Goal: Contribute content: Add original content to the website for others to see

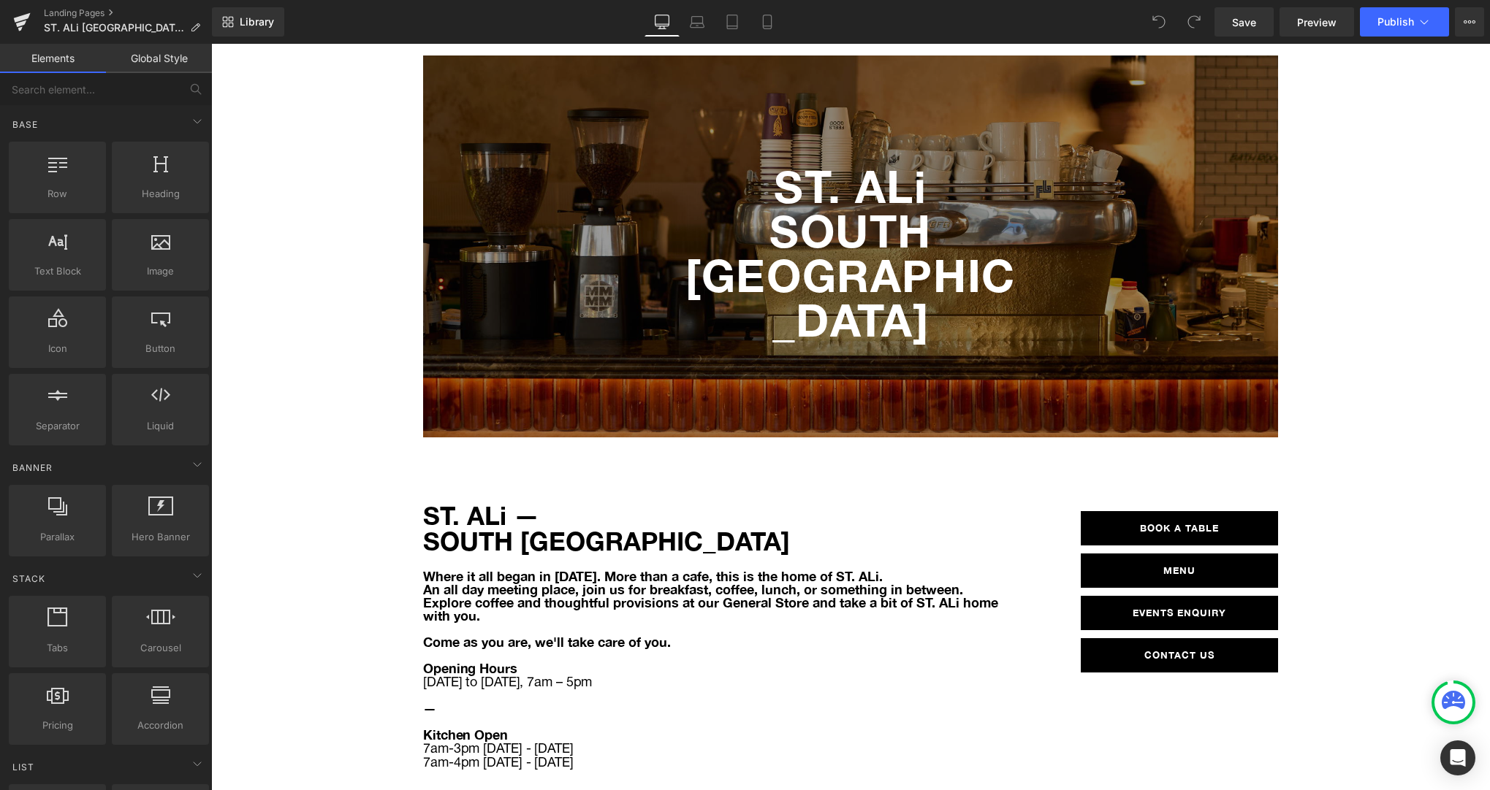
scroll to position [17, 0]
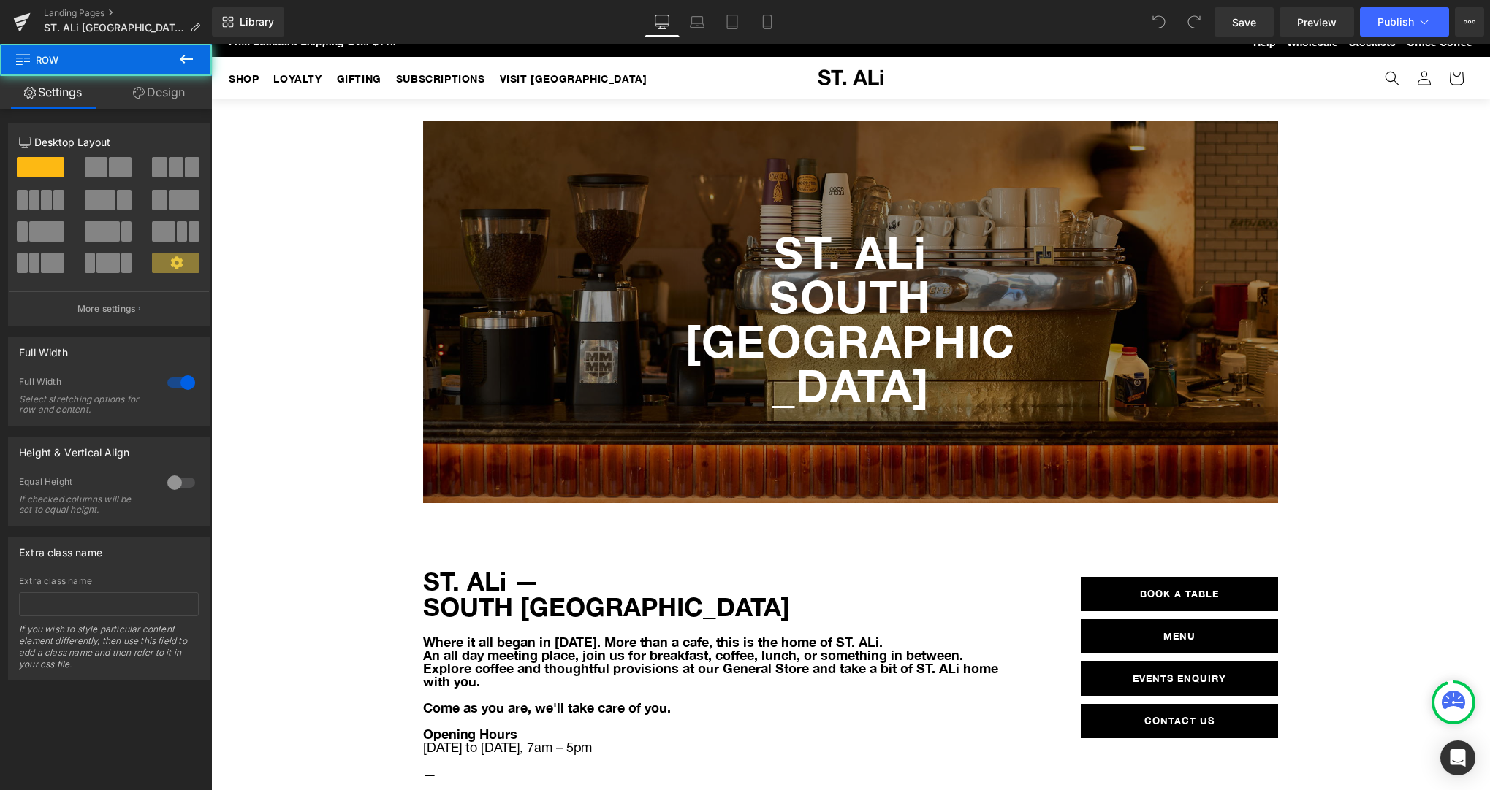
click at [300, 243] on div "ST. ALi [GEOGRAPHIC_DATA] Hero Banner Row" at bounding box center [850, 304] width 1278 height 411
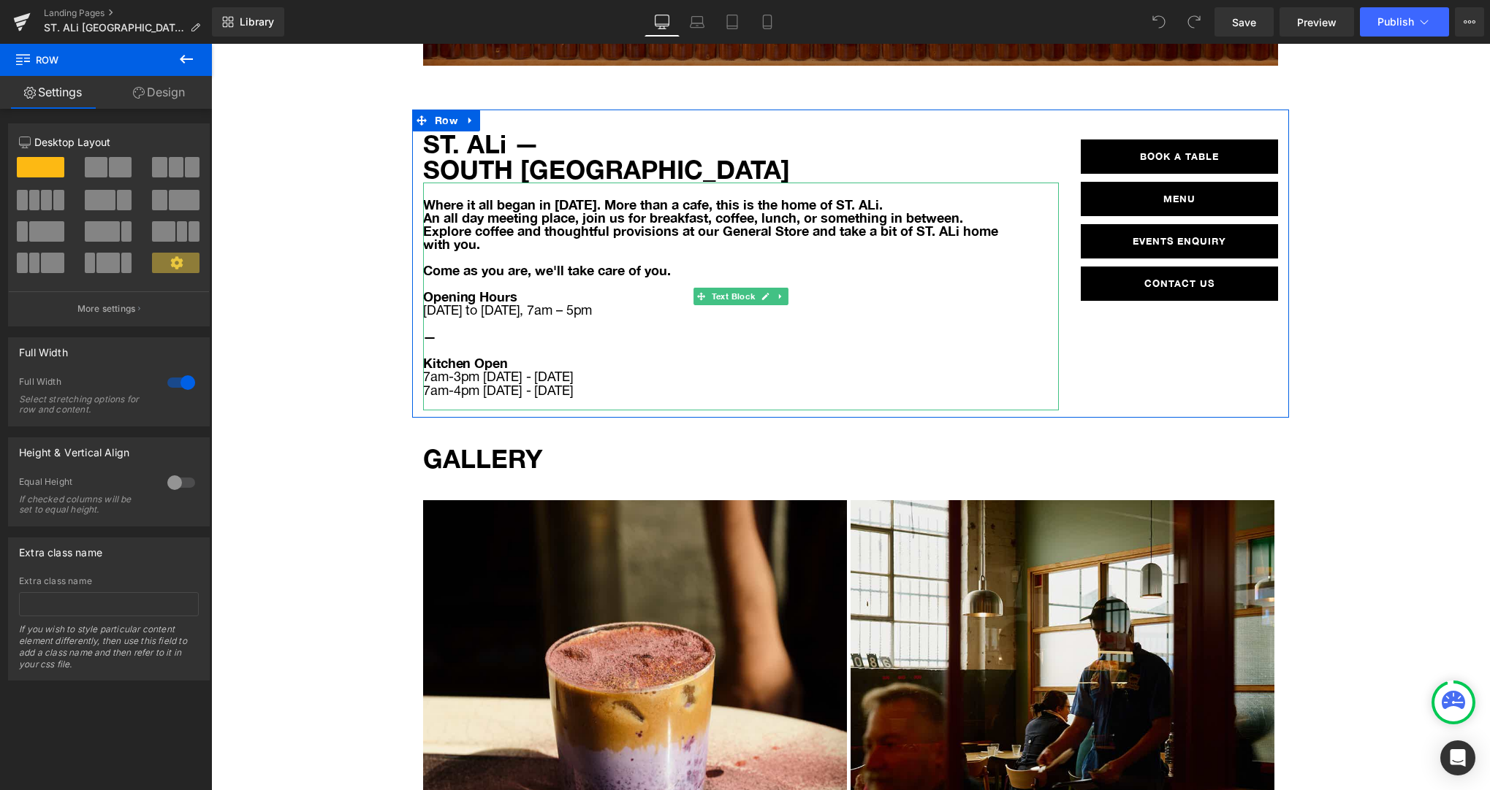
scroll to position [464, 0]
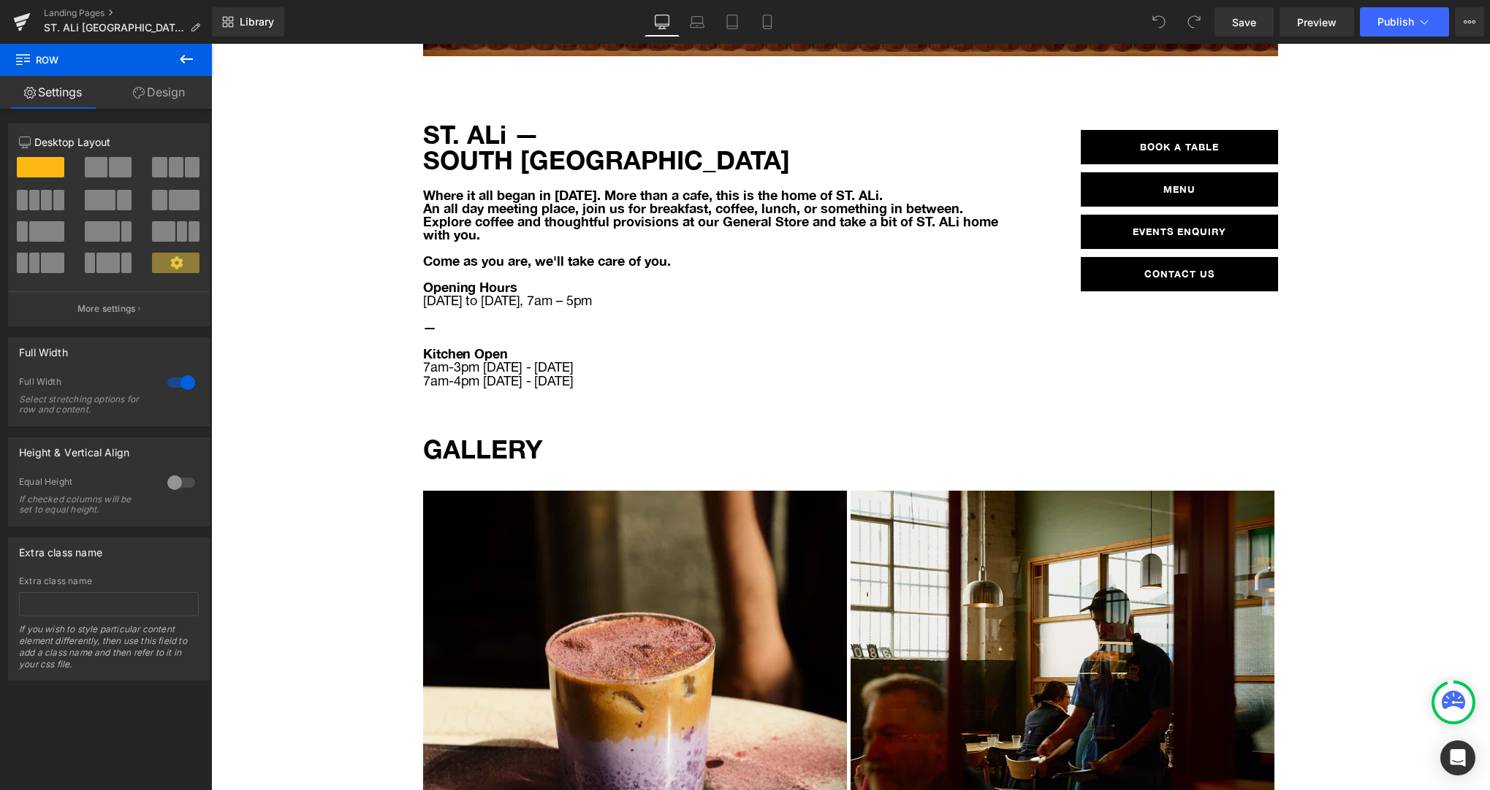
click at [188, 58] on icon at bounding box center [187, 59] width 18 height 18
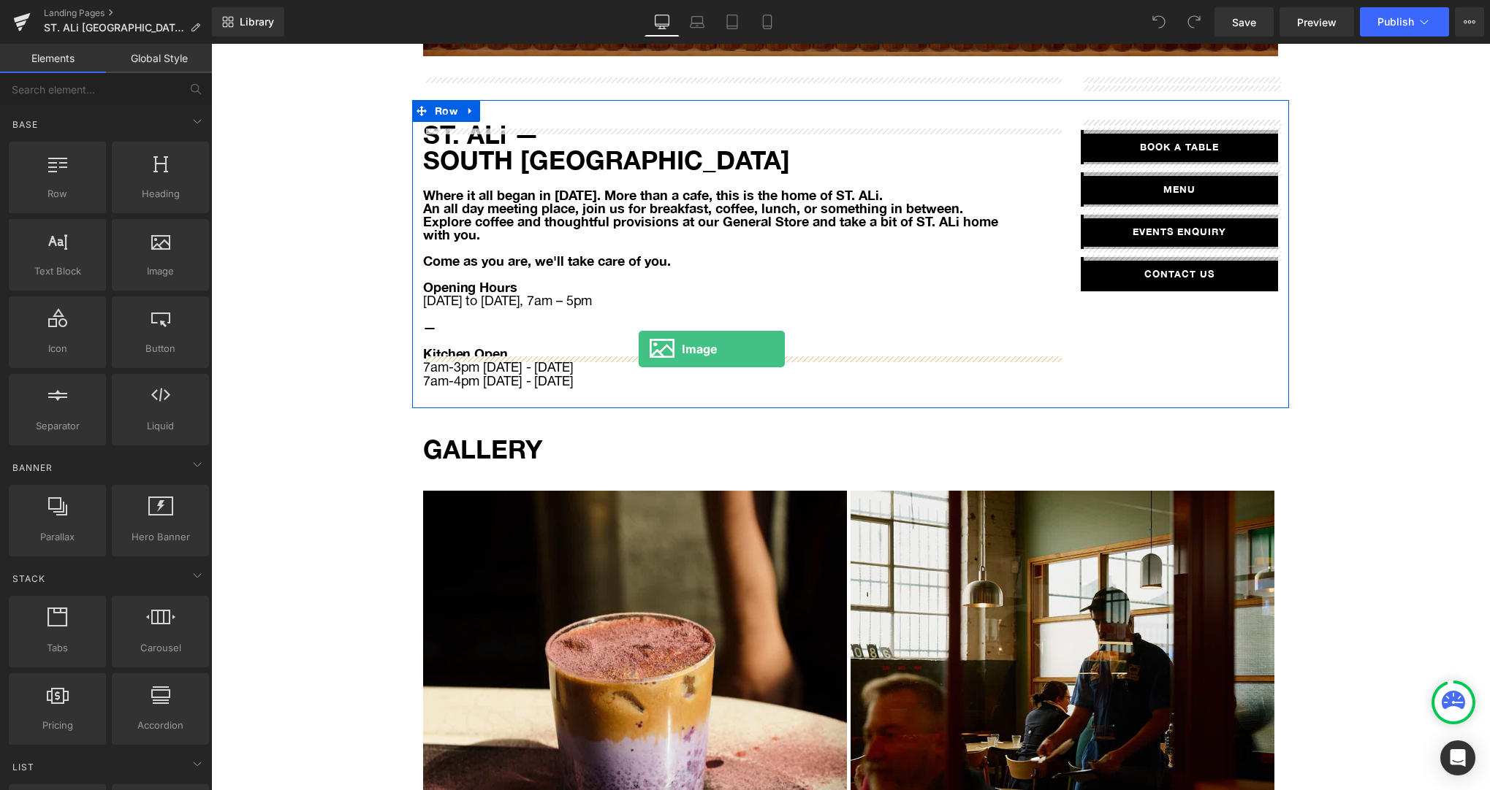
drag, startPoint x: 362, startPoint y: 303, endPoint x: 638, endPoint y: 349, distance: 280.7
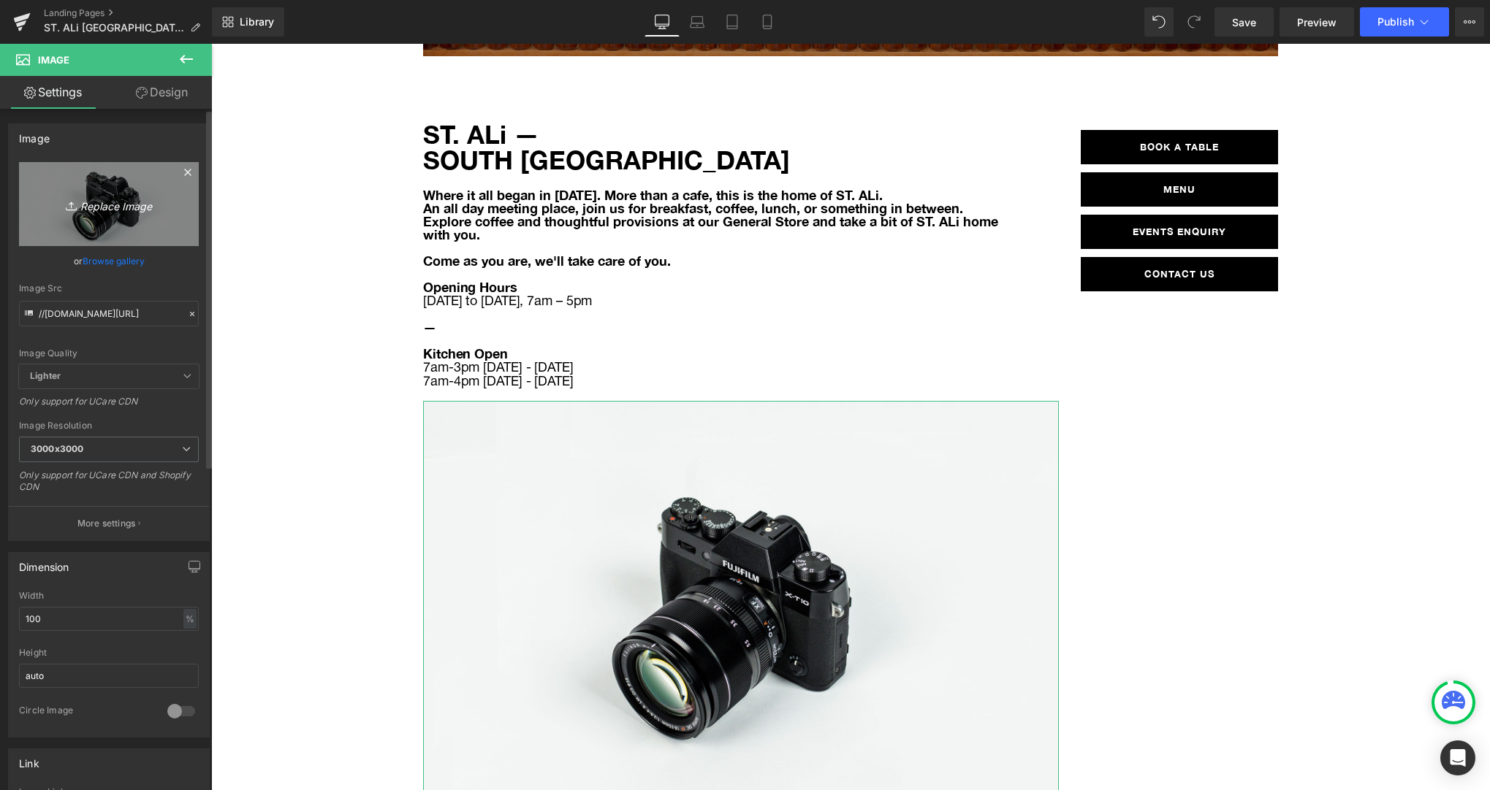
click at [96, 189] on link "Replace Image" at bounding box center [109, 204] width 180 height 84
type input "C:\fakepath\@media only screen and (max-width 749px) { .banner__box { padding-t…"
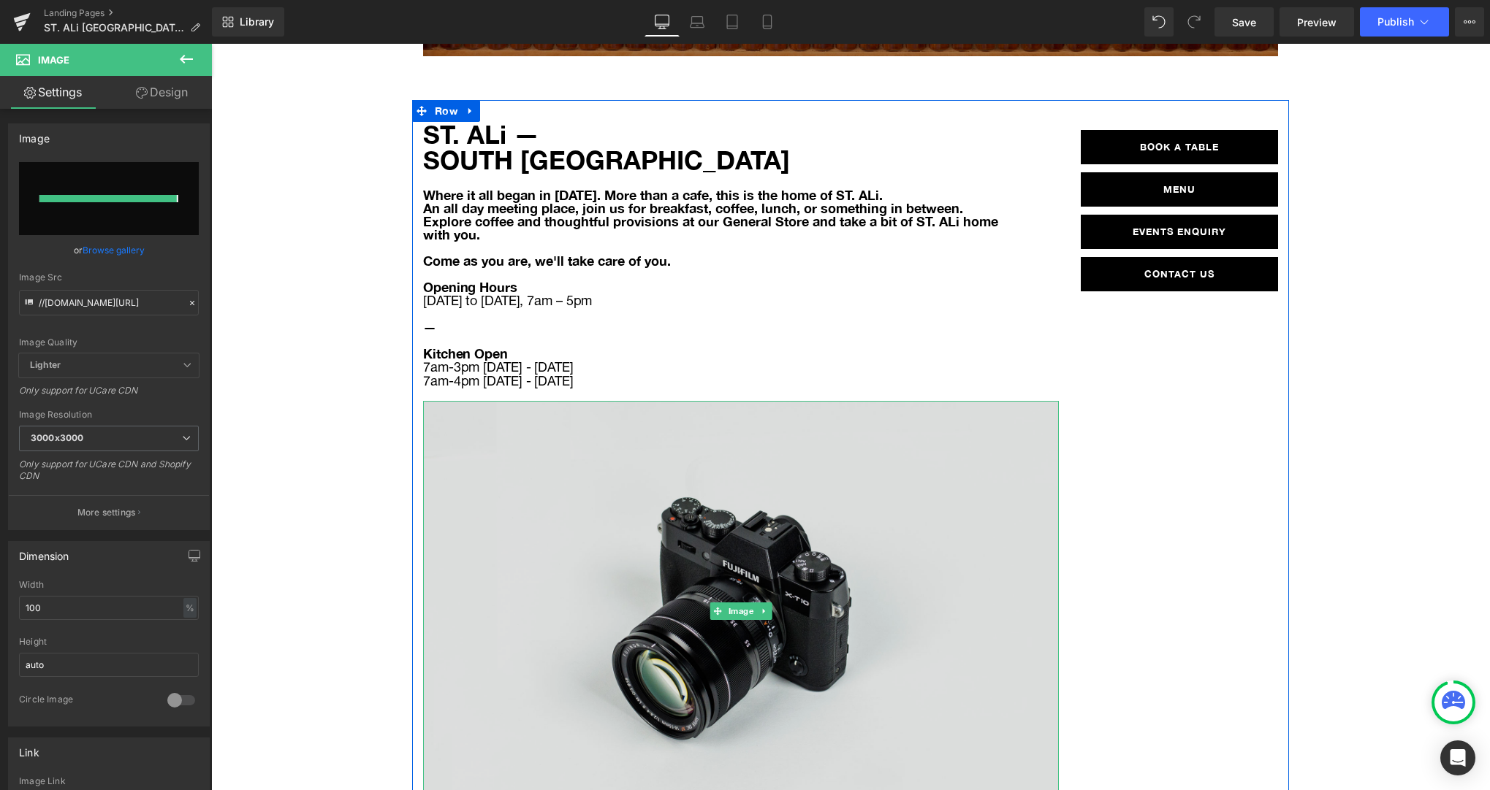
type input "[URL][DOMAIN_NAME]"
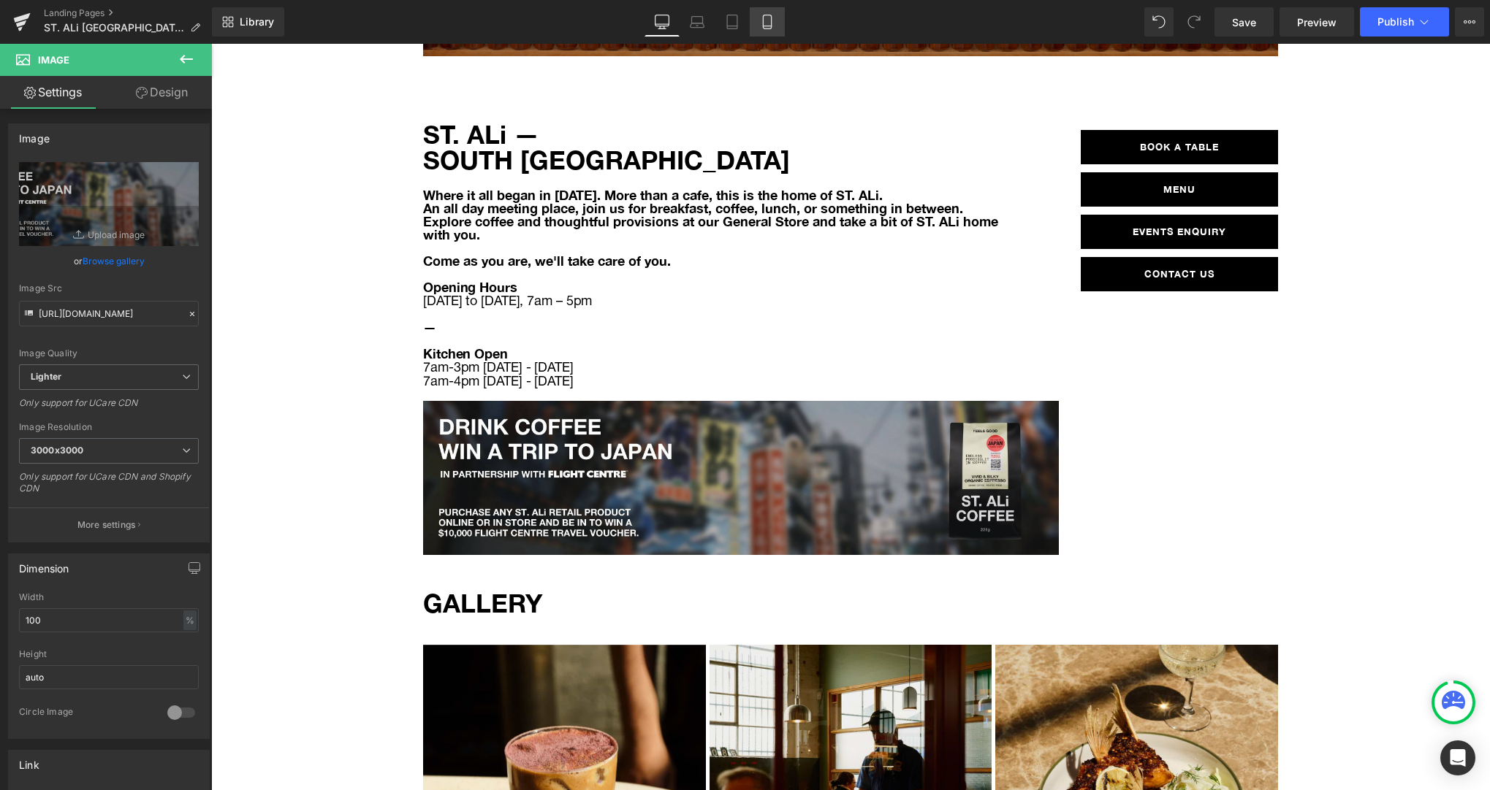
click at [766, 21] on icon at bounding box center [767, 22] width 15 height 15
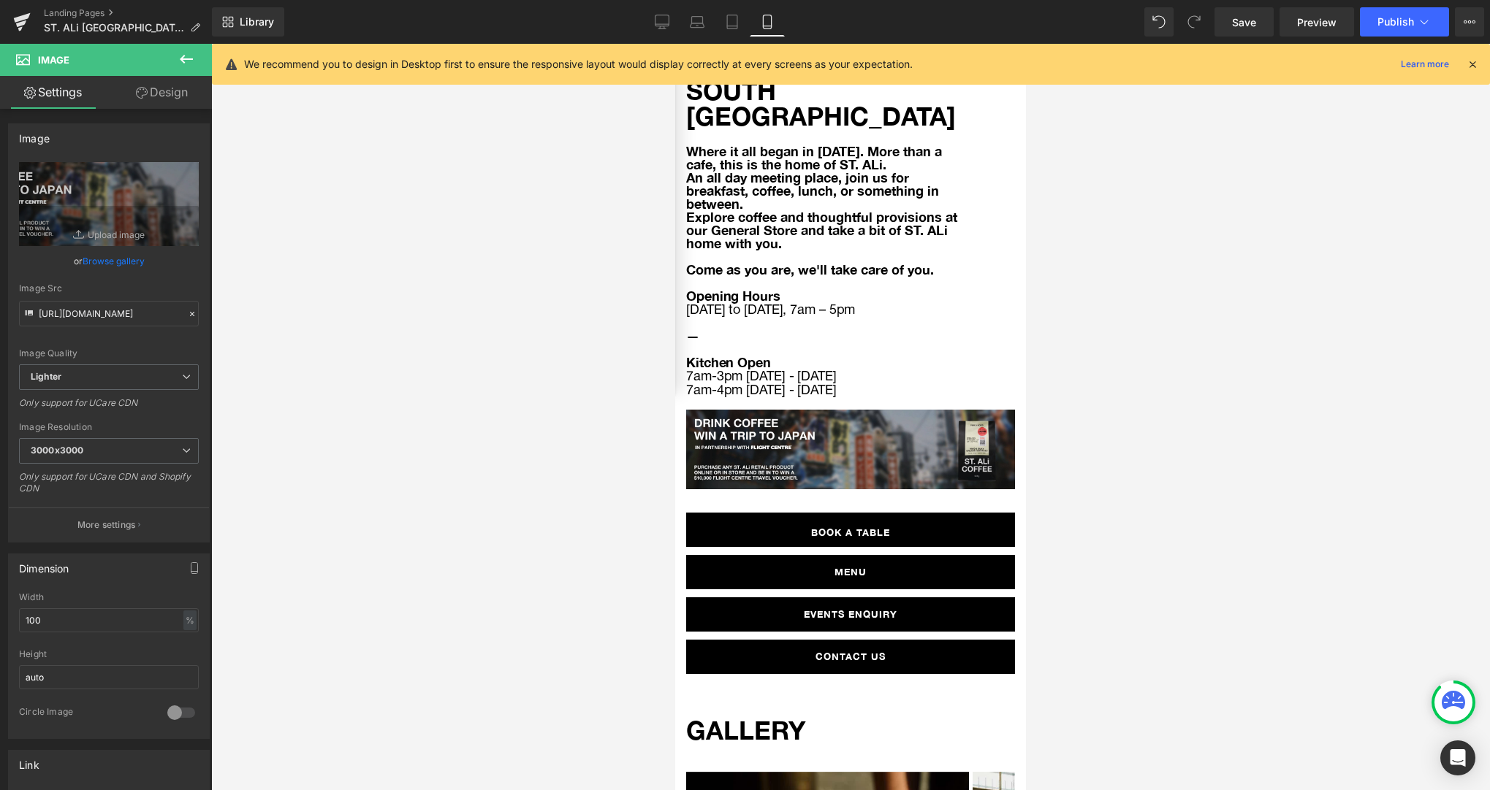
scroll to position [527, 0]
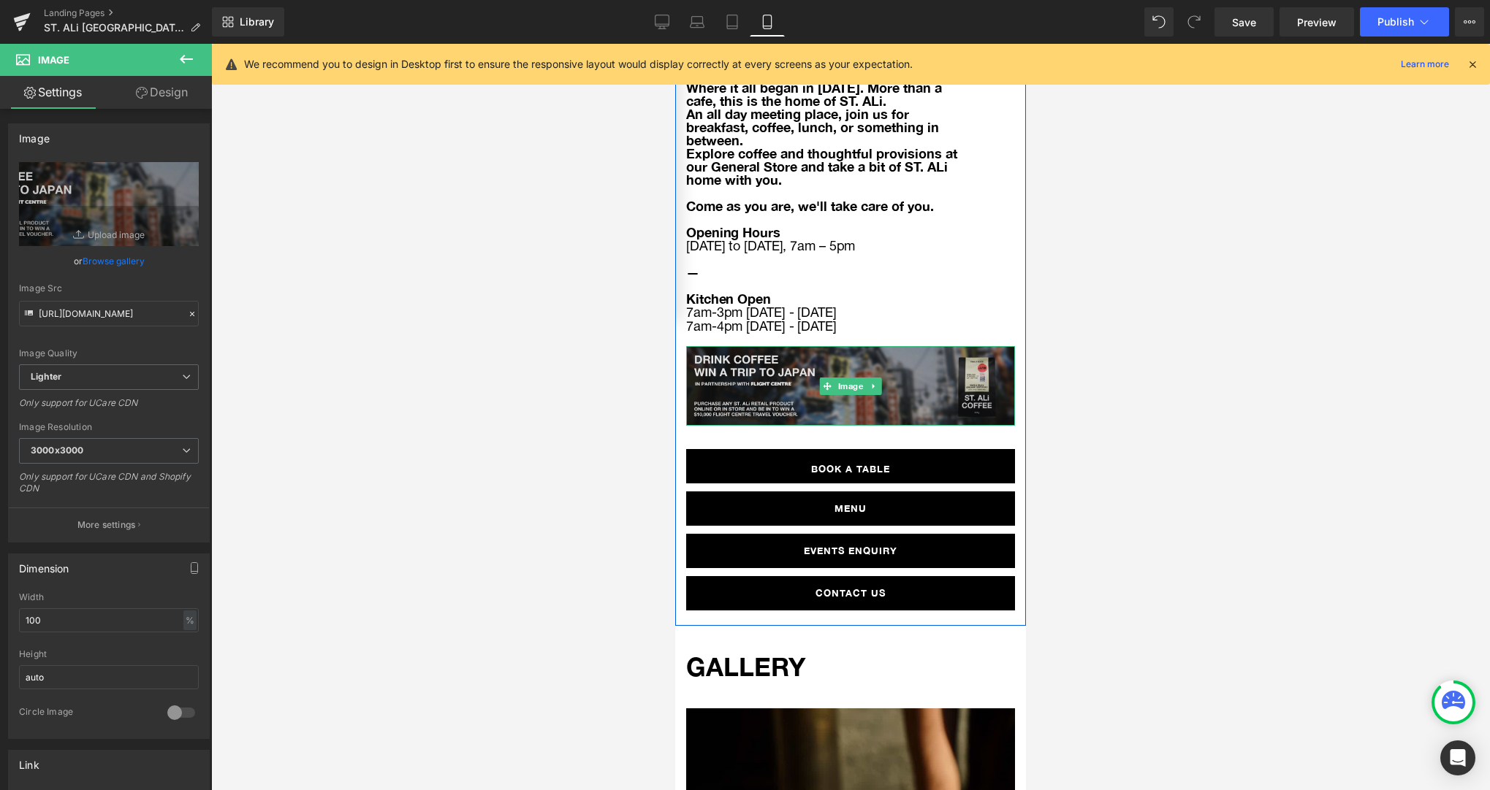
click at [834, 346] on img at bounding box center [850, 386] width 329 height 80
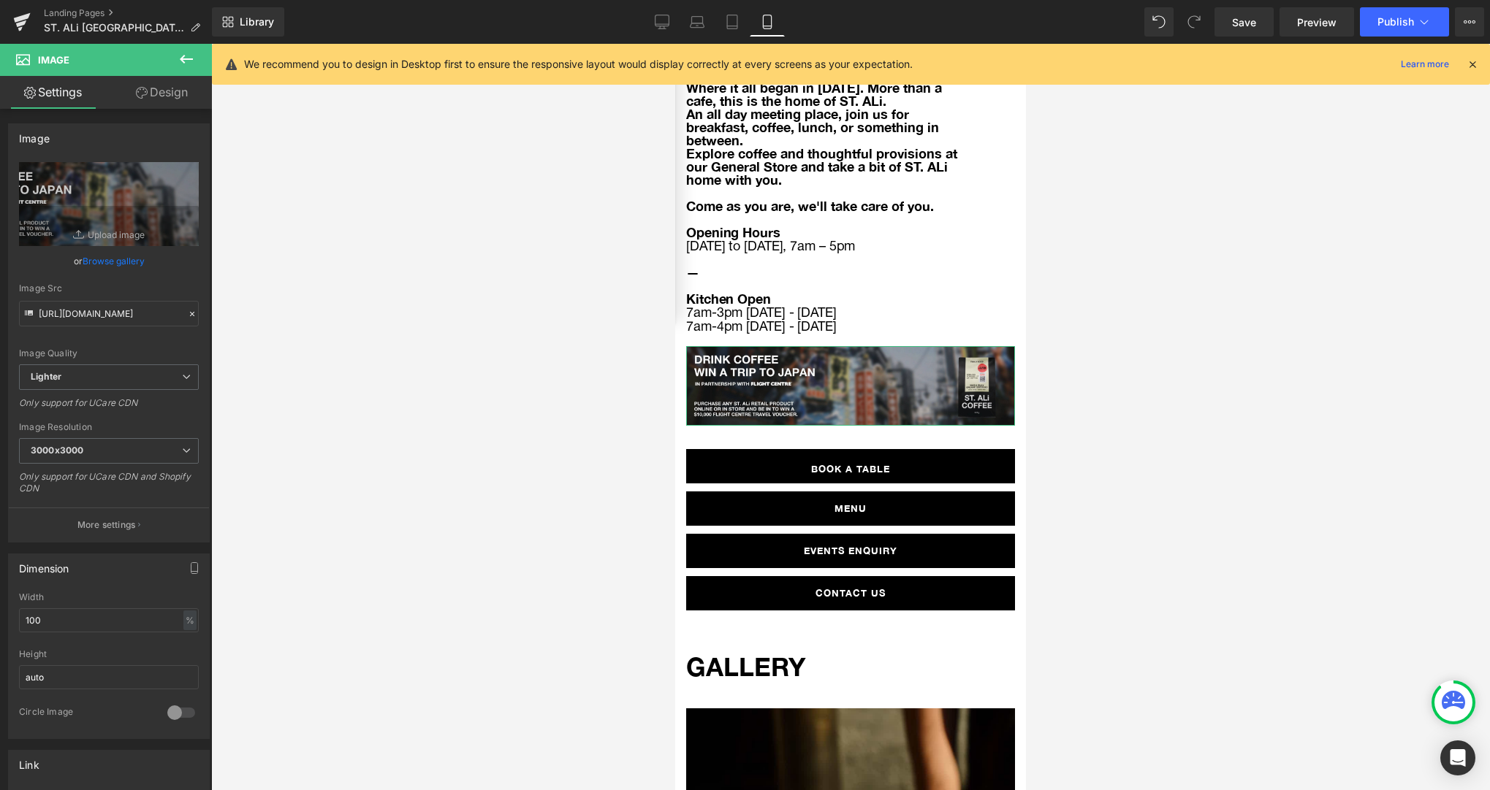
click at [160, 99] on link "Design" at bounding box center [162, 92] width 106 height 33
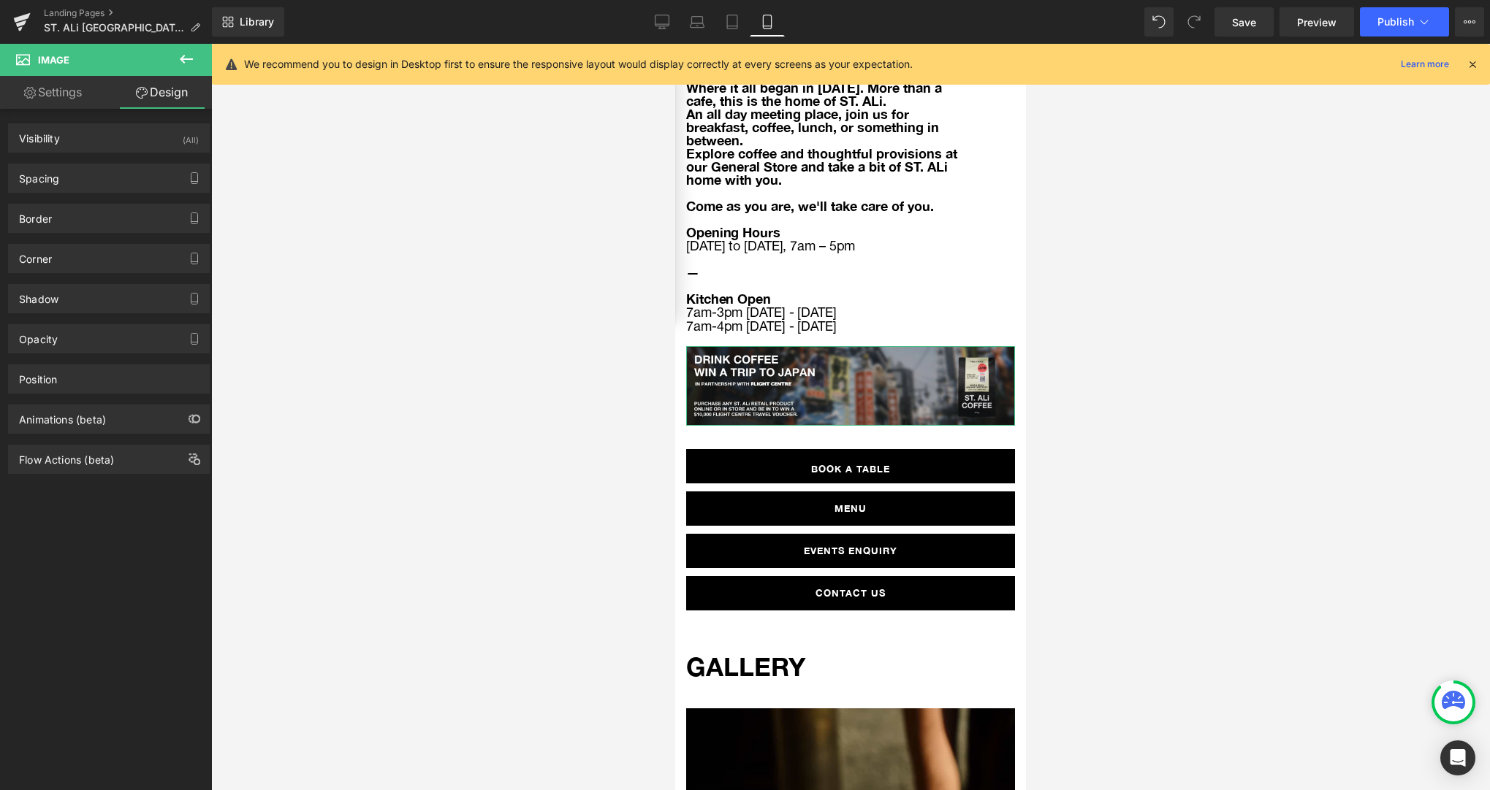
click at [72, 97] on link "Settings" at bounding box center [53, 92] width 106 height 33
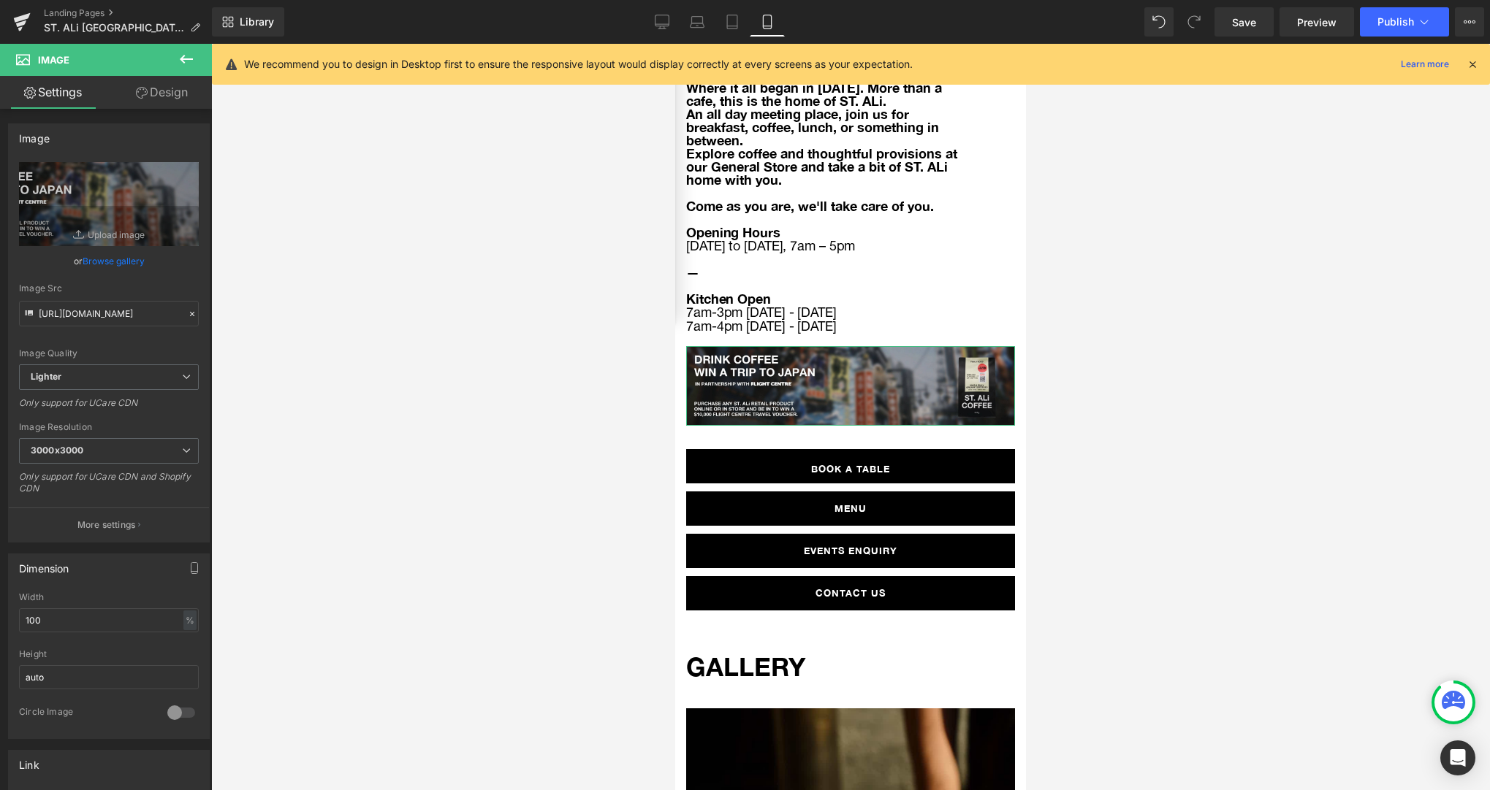
click at [153, 91] on link "Design" at bounding box center [162, 92] width 106 height 33
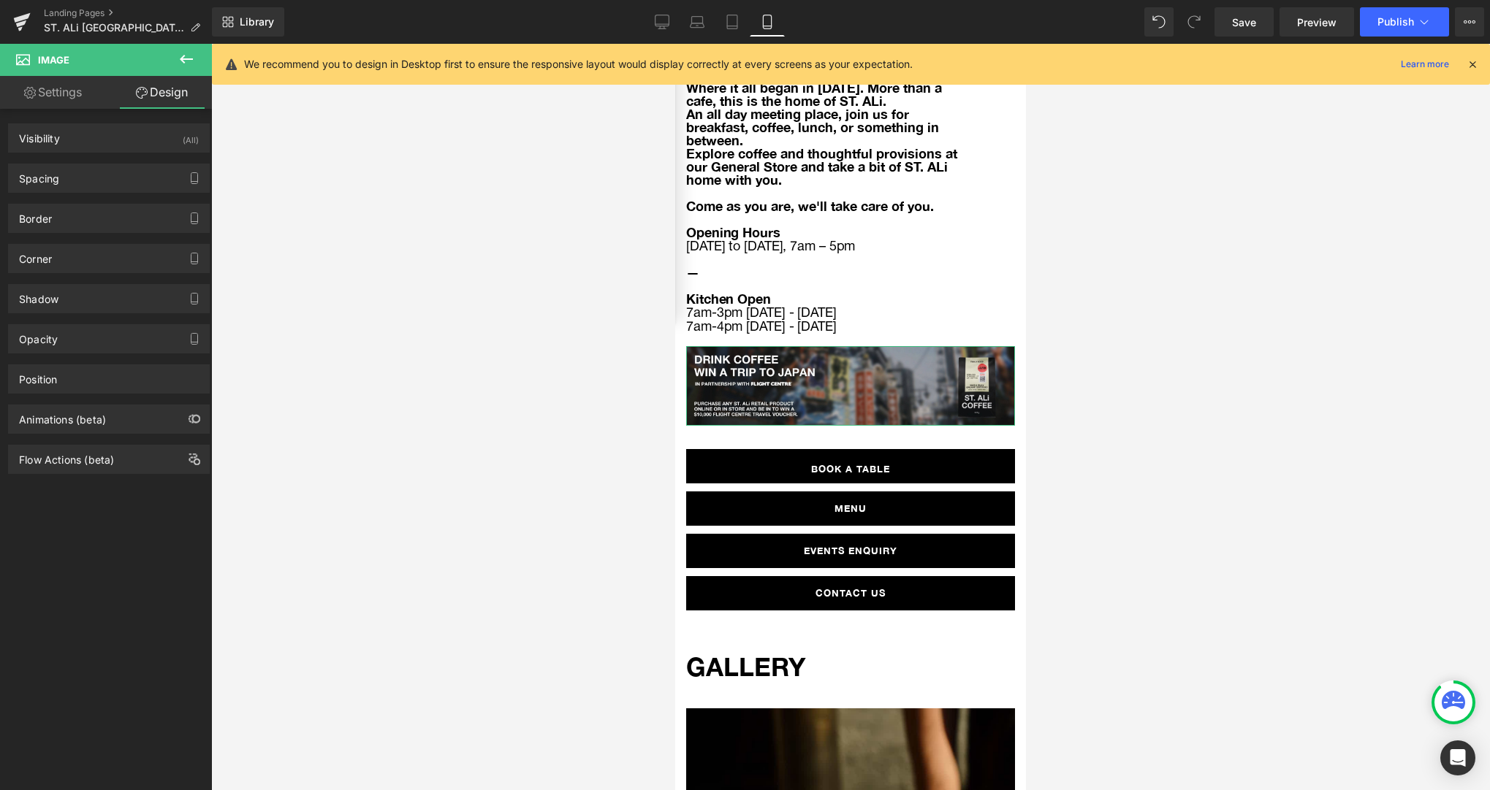
click at [108, 153] on div "Spacing [GEOGRAPHIC_DATA] 0px 0 0px 0 0px 0 0px 0 [GEOGRAPHIC_DATA] 0px 0 0px 0…" at bounding box center [109, 173] width 218 height 40
click at [108, 147] on div "Visibility (All)" at bounding box center [109, 138] width 200 height 28
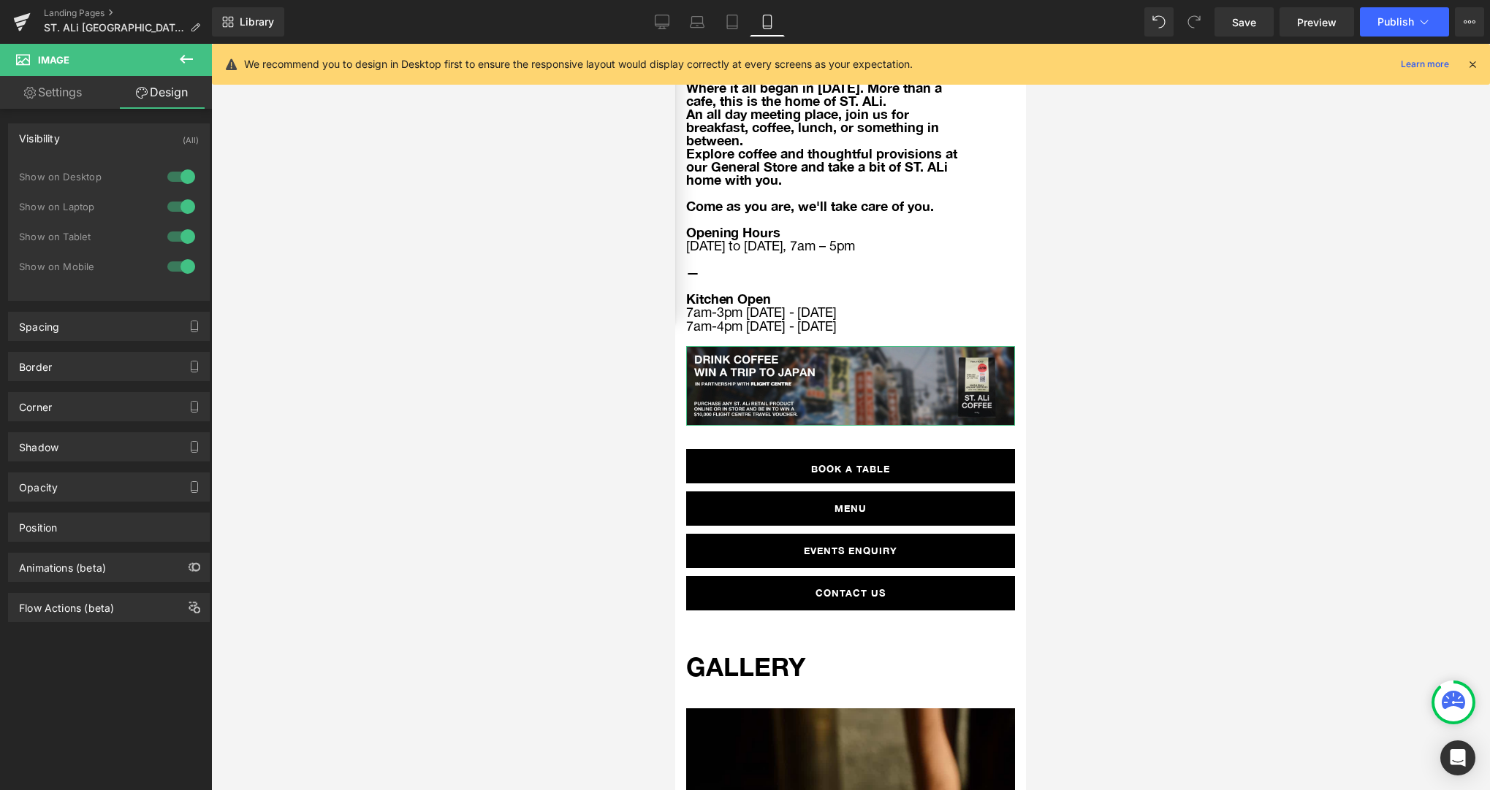
click at [180, 270] on div at bounding box center [181, 266] width 35 height 23
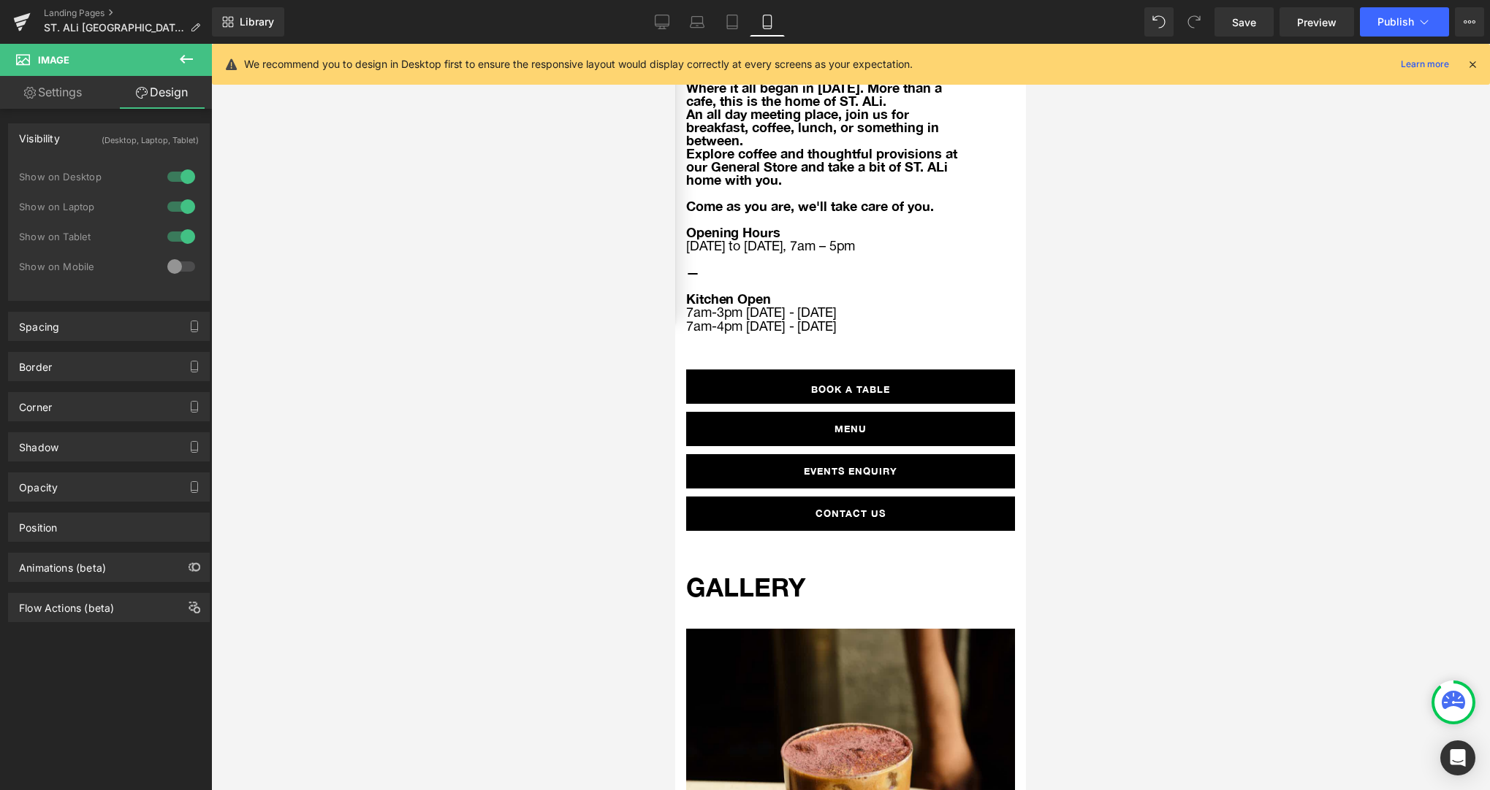
drag, startPoint x: 178, startPoint y: 264, endPoint x: 410, endPoint y: 278, distance: 232.7
click at [178, 264] on div at bounding box center [181, 266] width 35 height 23
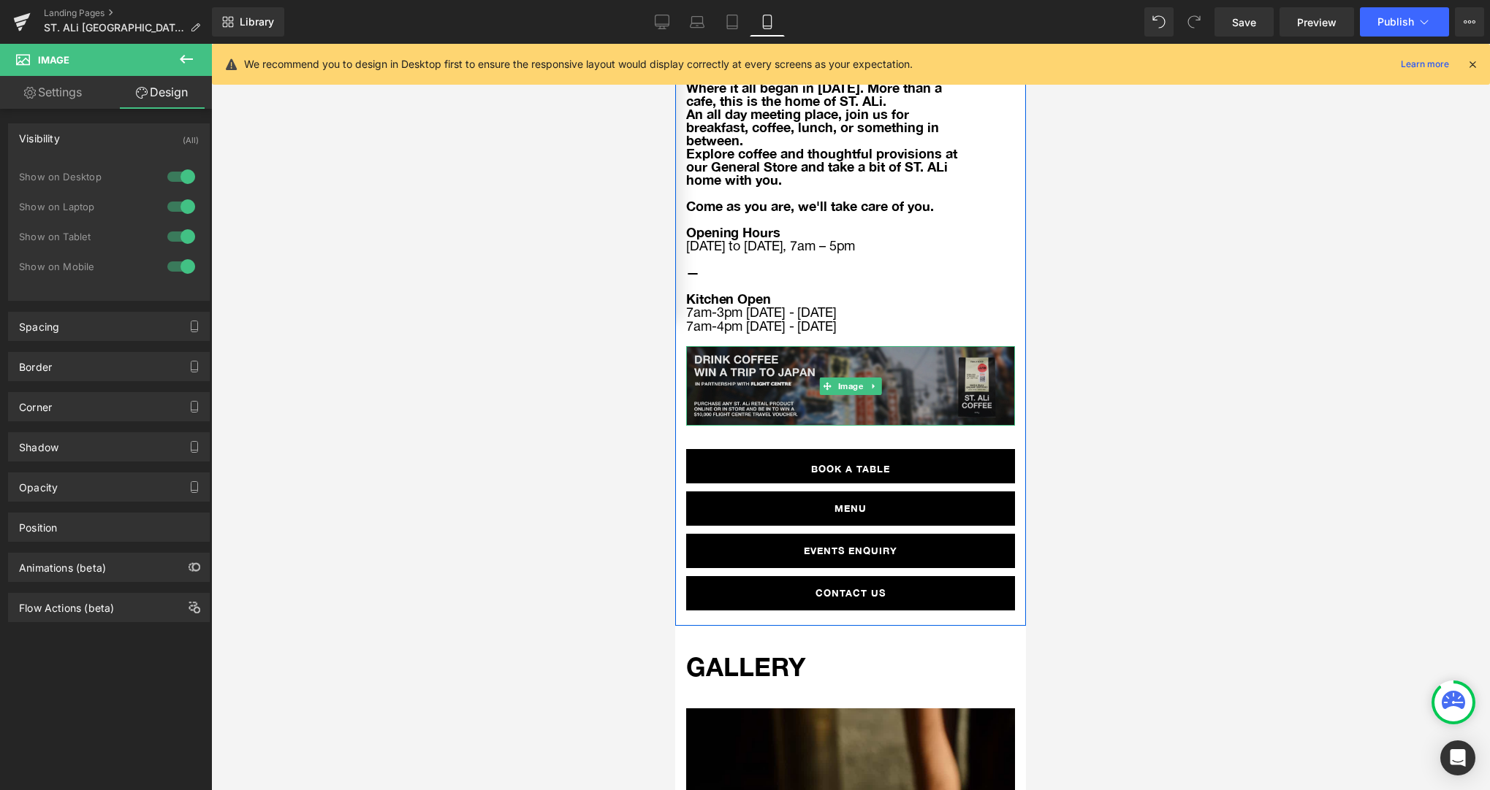
click at [883, 346] on img at bounding box center [850, 386] width 329 height 80
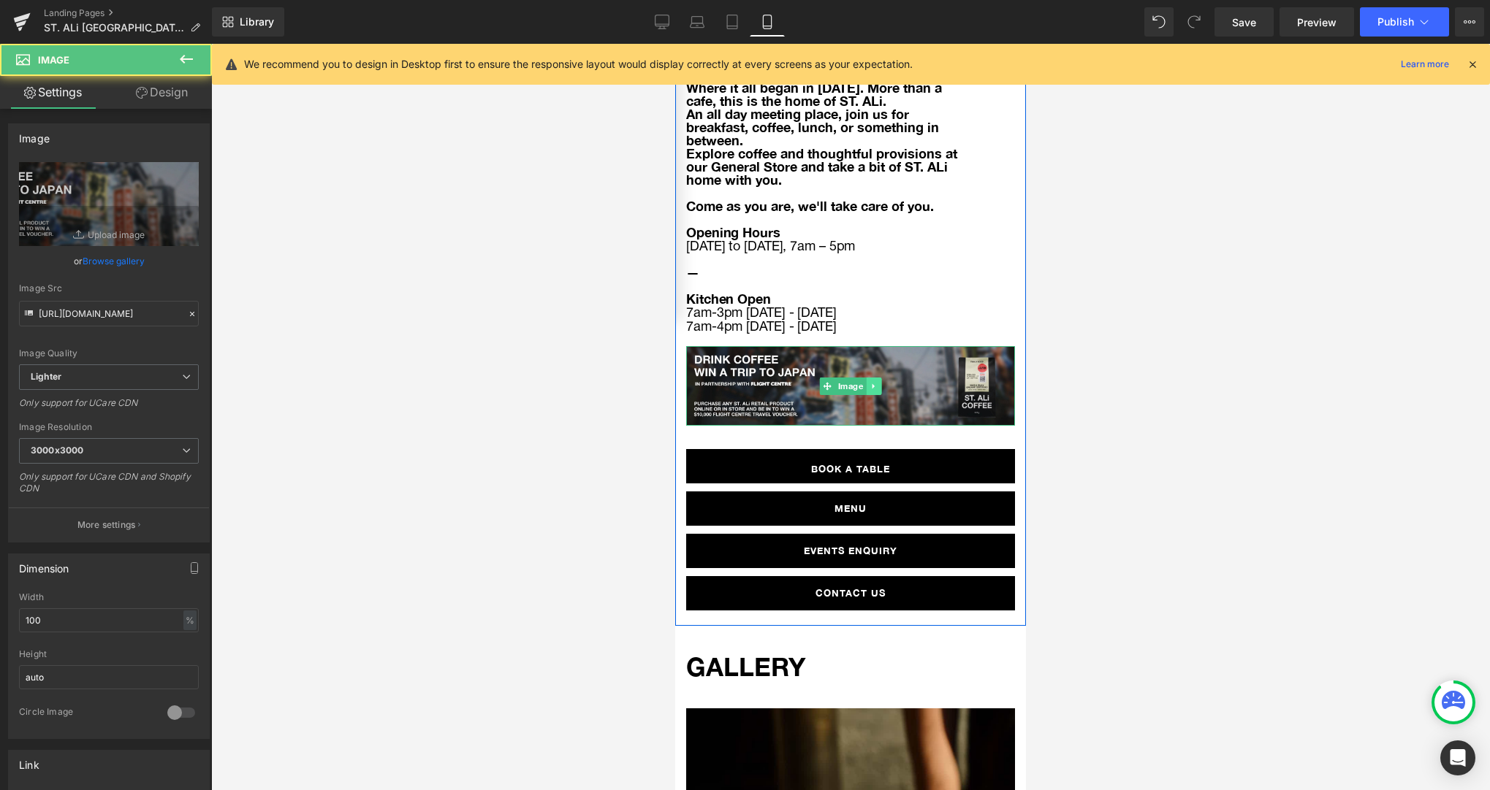
click at [877, 382] on icon at bounding box center [873, 386] width 8 height 9
click at [869, 382] on icon at bounding box center [866, 386] width 8 height 8
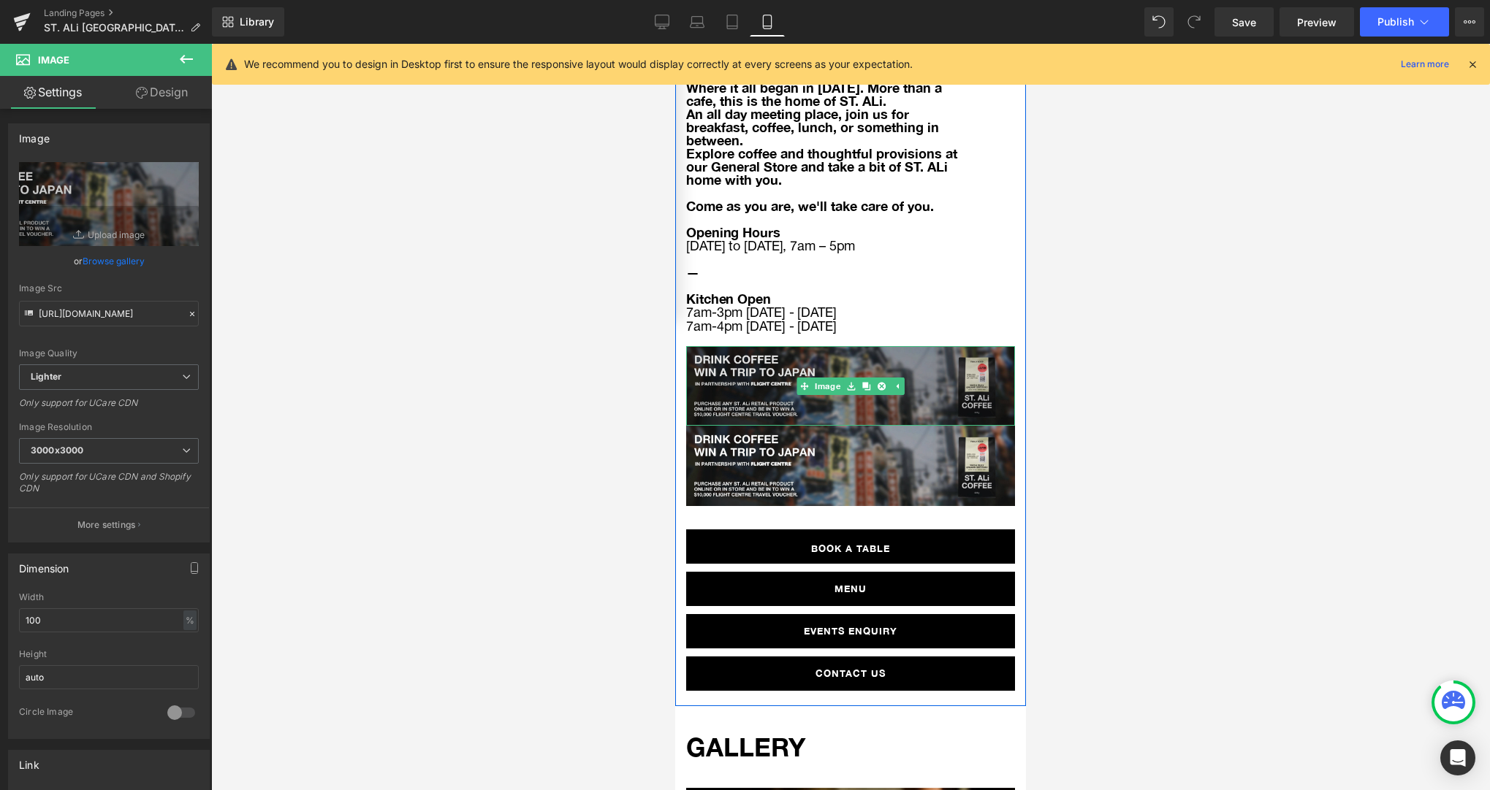
click at [745, 346] on img at bounding box center [850, 386] width 329 height 80
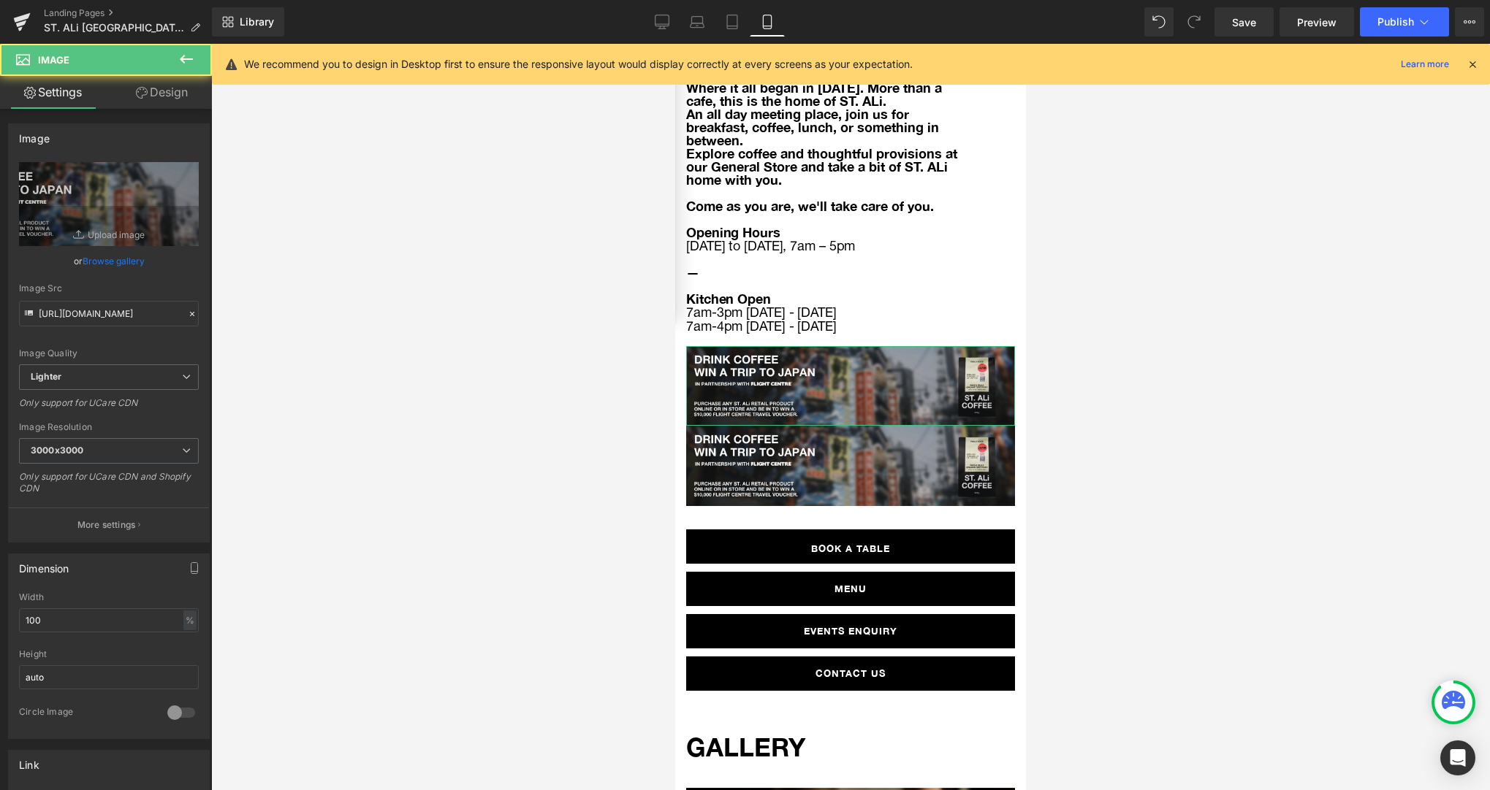
click at [172, 107] on link "Design" at bounding box center [162, 92] width 106 height 33
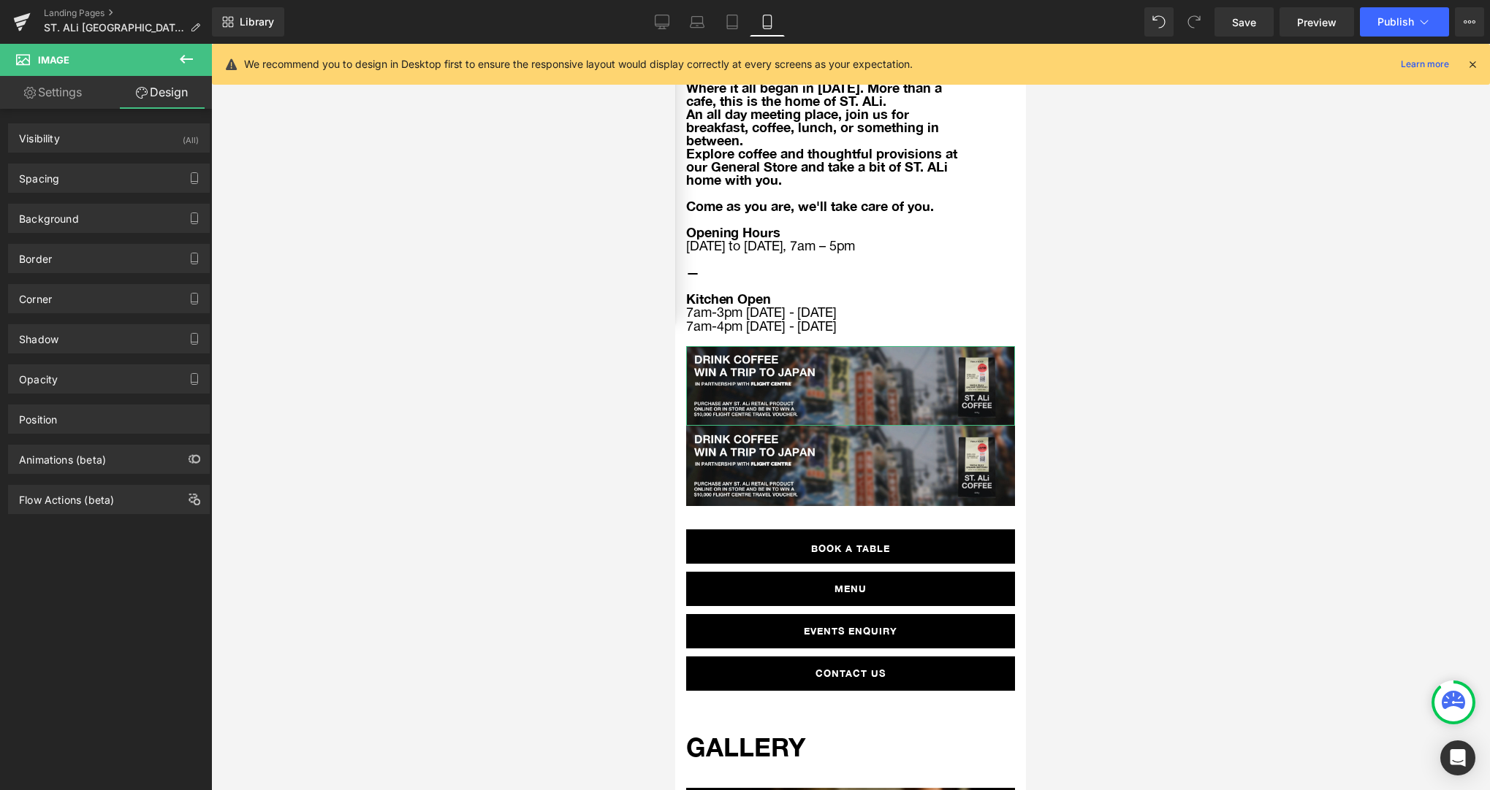
click at [171, 99] on link "Design" at bounding box center [162, 92] width 106 height 33
click at [67, 142] on div "Visibility (All)" at bounding box center [109, 138] width 200 height 28
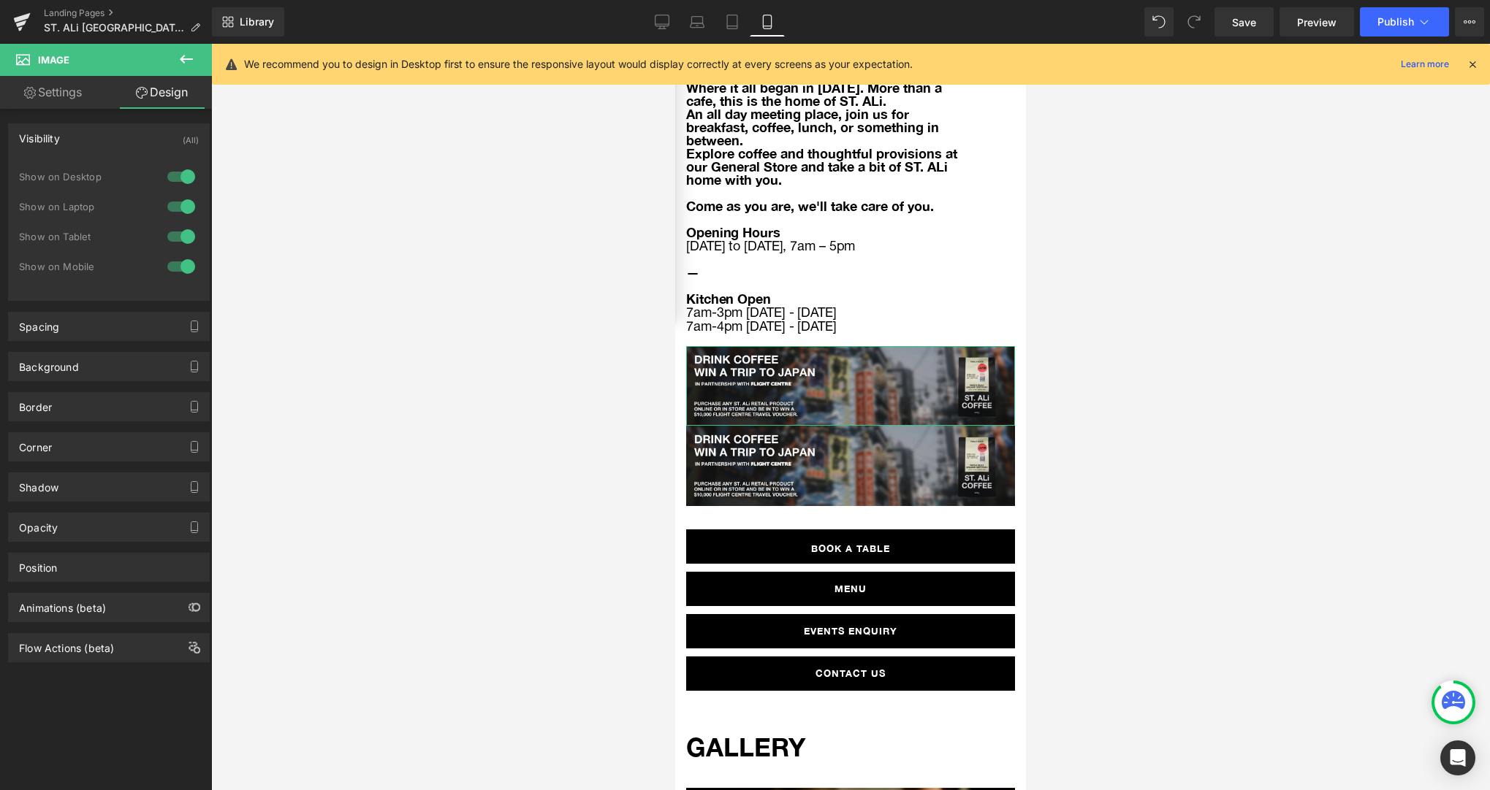
click at [180, 270] on div at bounding box center [181, 266] width 35 height 23
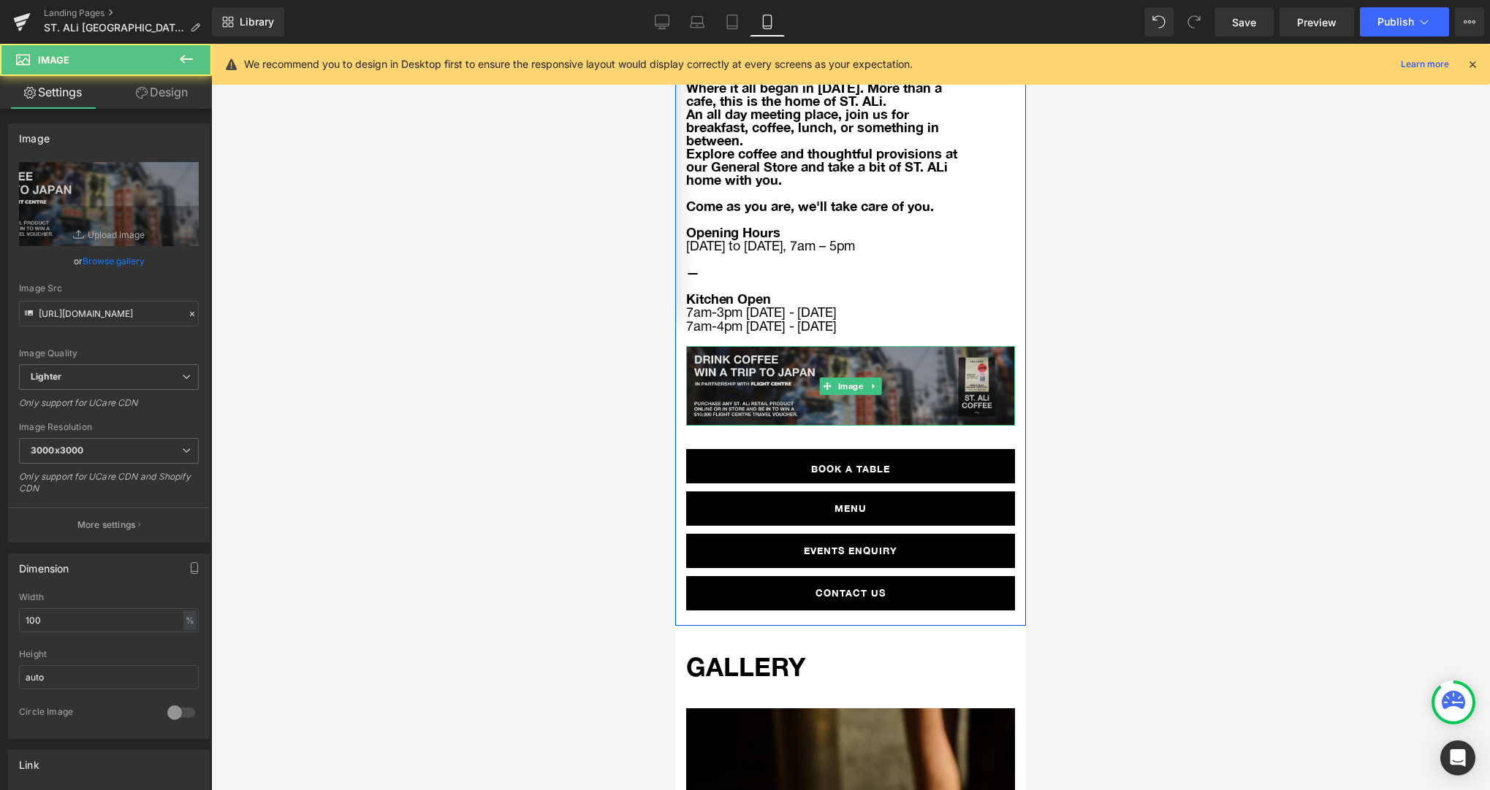
click at [891, 348] on img at bounding box center [850, 386] width 329 height 80
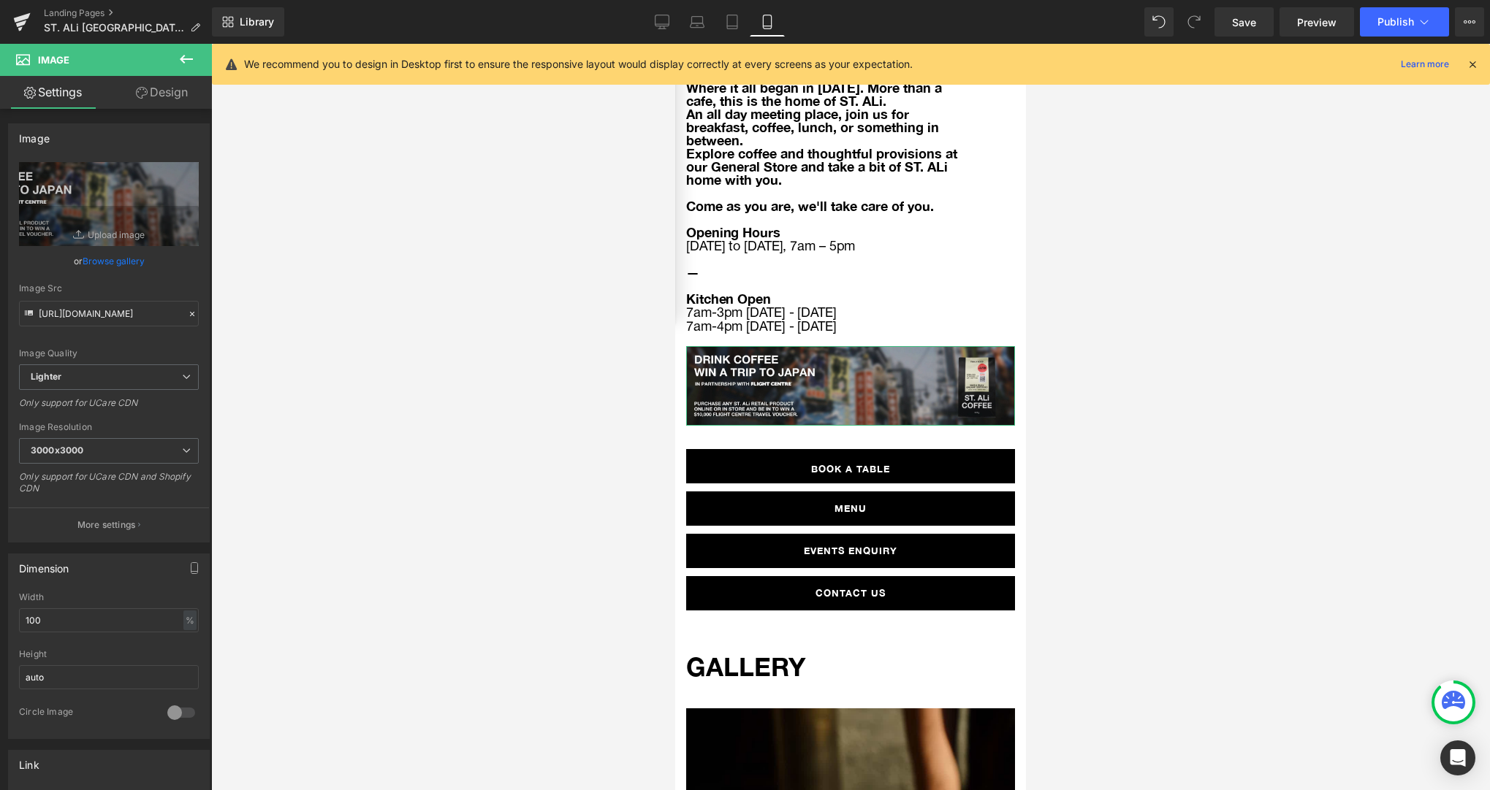
click at [167, 96] on link "Design" at bounding box center [162, 92] width 106 height 33
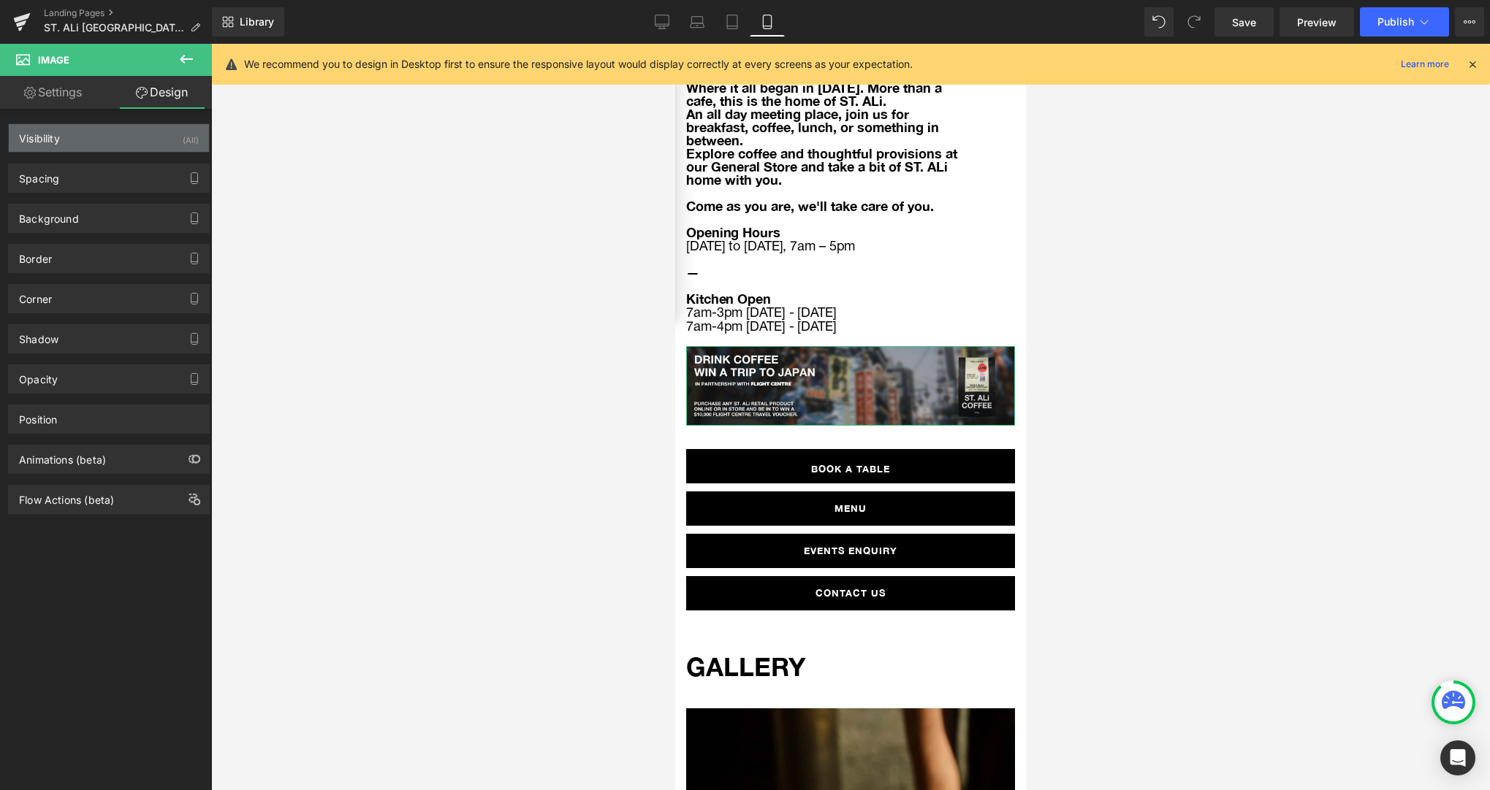
click at [96, 147] on div "Visibility (All)" at bounding box center [109, 138] width 200 height 28
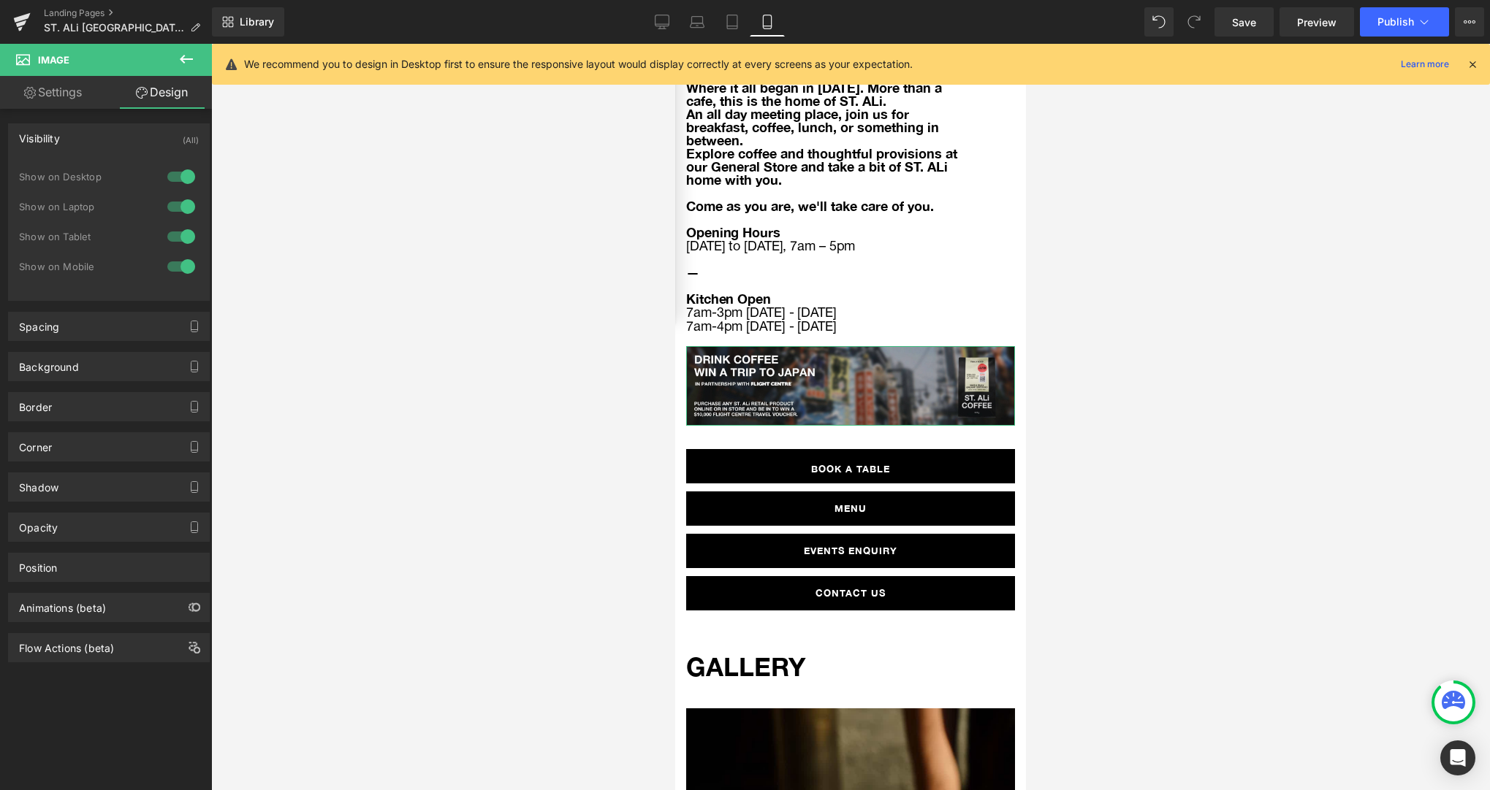
click at [183, 240] on div at bounding box center [181, 236] width 35 height 23
click at [180, 209] on div at bounding box center [181, 206] width 35 height 23
click at [178, 178] on div at bounding box center [181, 176] width 35 height 23
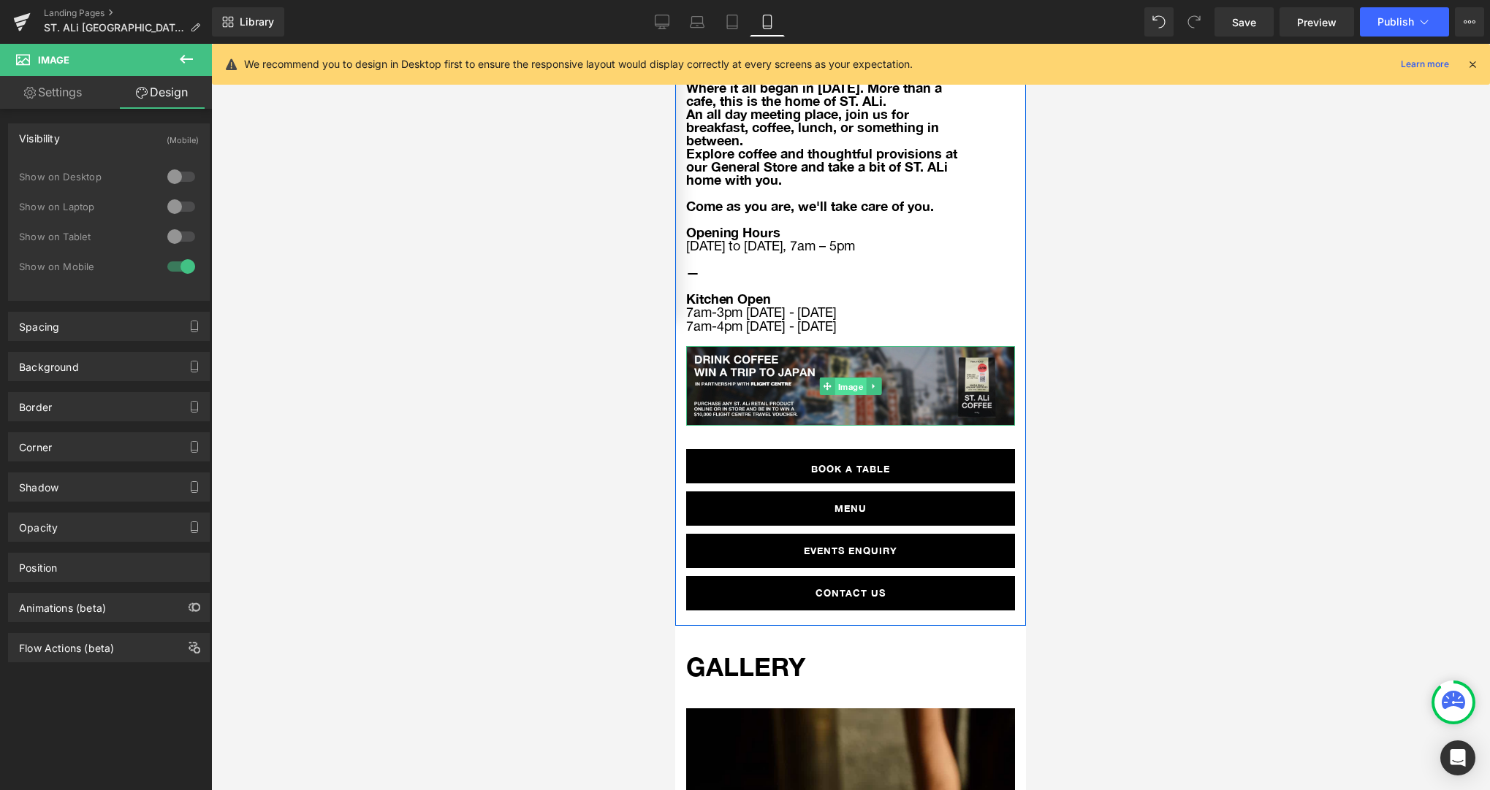
drag, startPoint x: 847, startPoint y: 332, endPoint x: 1286, endPoint y: 332, distance: 438.3
click at [847, 378] on span "Image" at bounding box center [850, 387] width 31 height 18
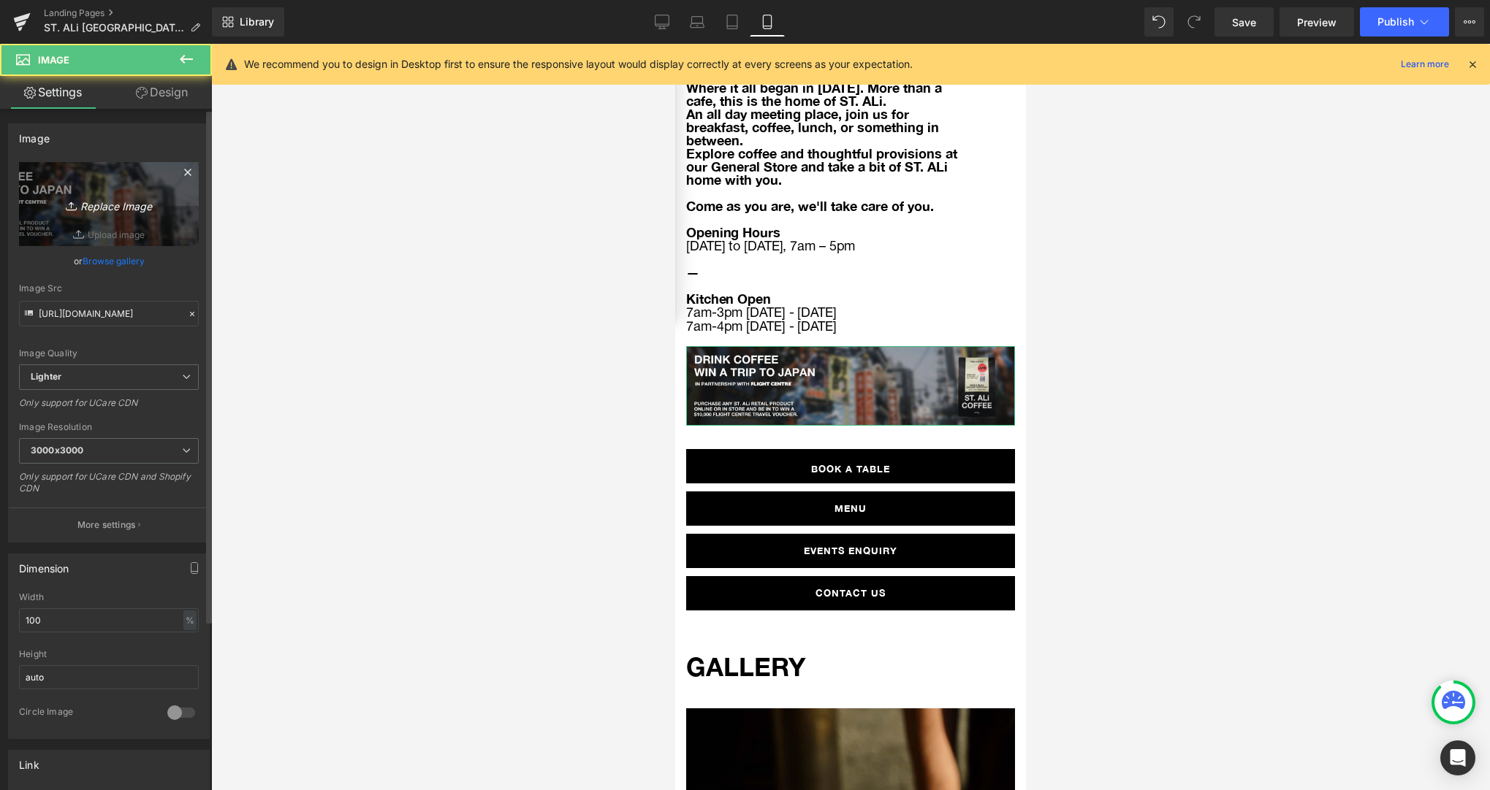
click at [80, 205] on icon "Replace Image" at bounding box center [108, 204] width 117 height 18
type input "C:\fakepath\06_Half Page Ad_FA.pdf (6).png"
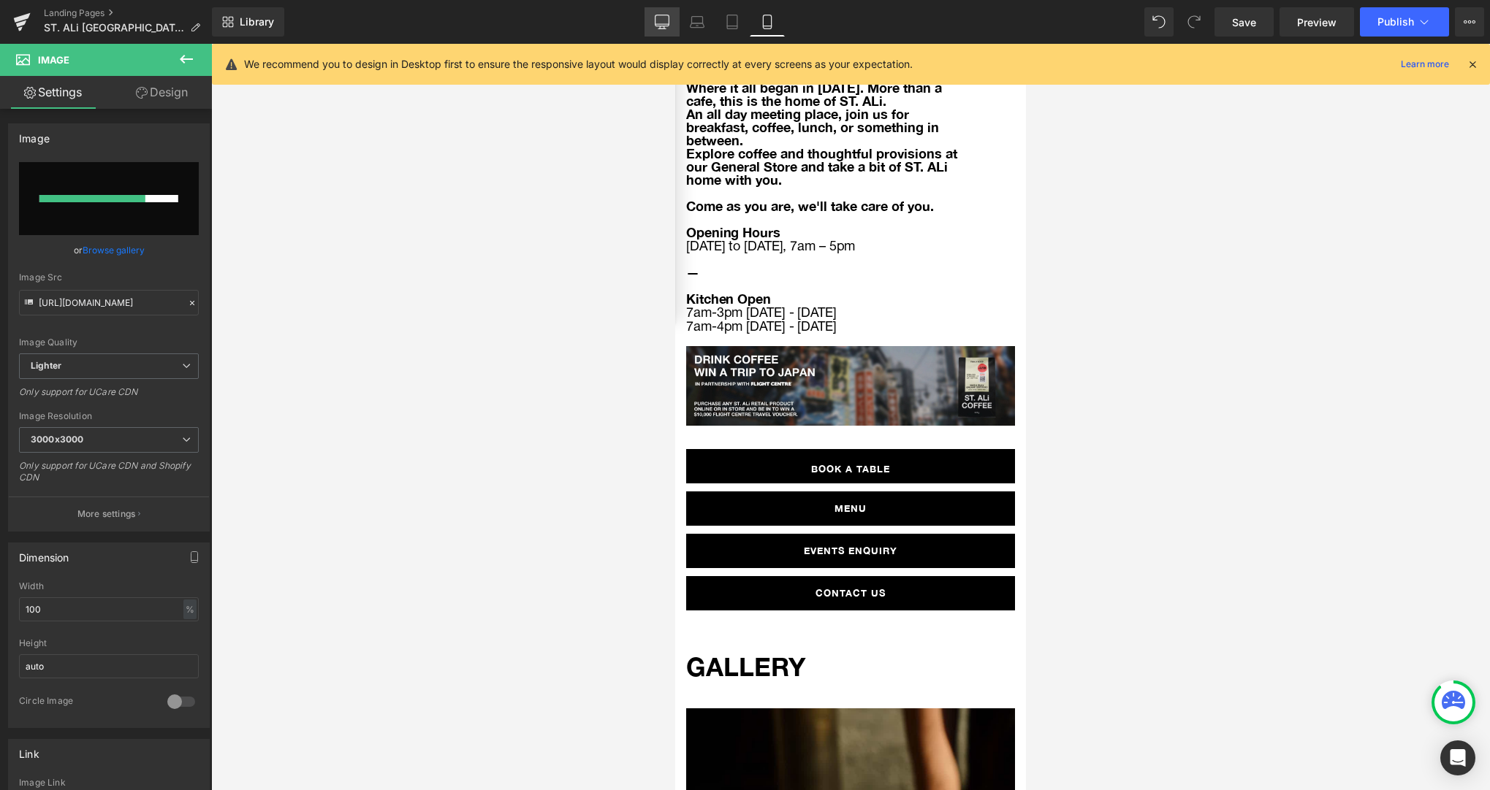
drag, startPoint x: 663, startPoint y: 30, endPoint x: 50, endPoint y: 247, distance: 650.2
click at [663, 30] on link "Desktop" at bounding box center [661, 21] width 35 height 29
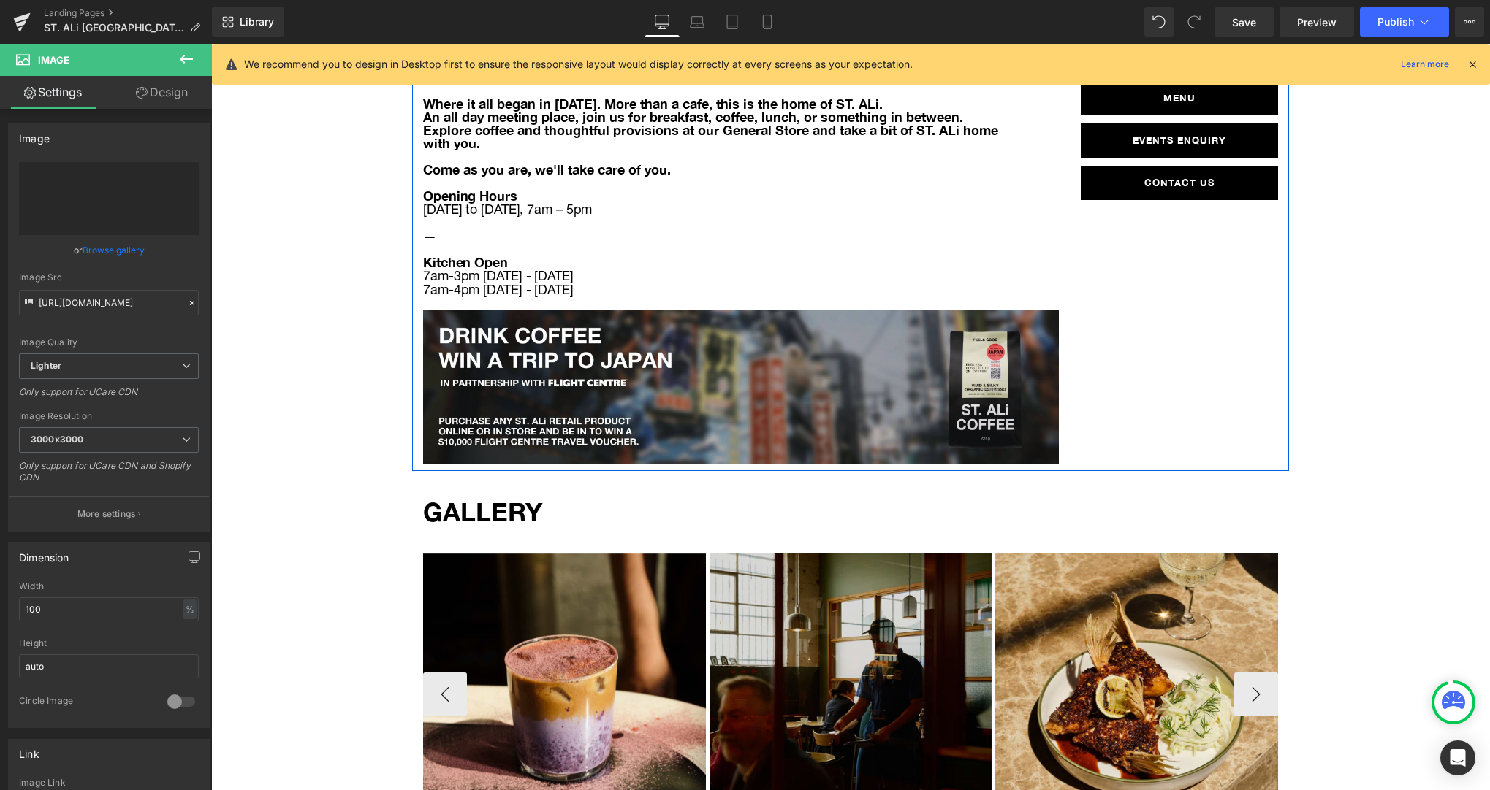
scroll to position [693, 0]
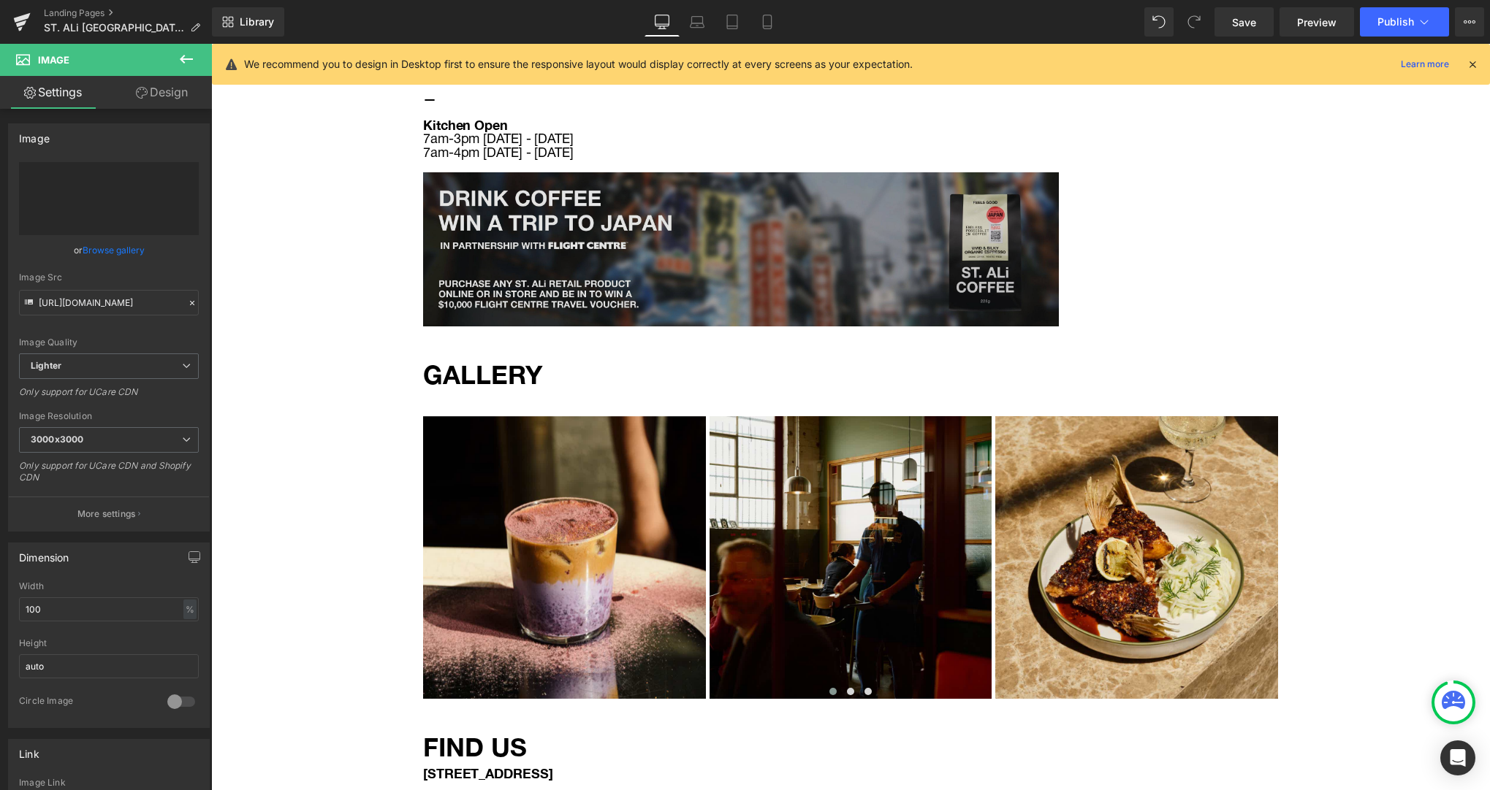
click at [724, 220] on img at bounding box center [741, 249] width 636 height 154
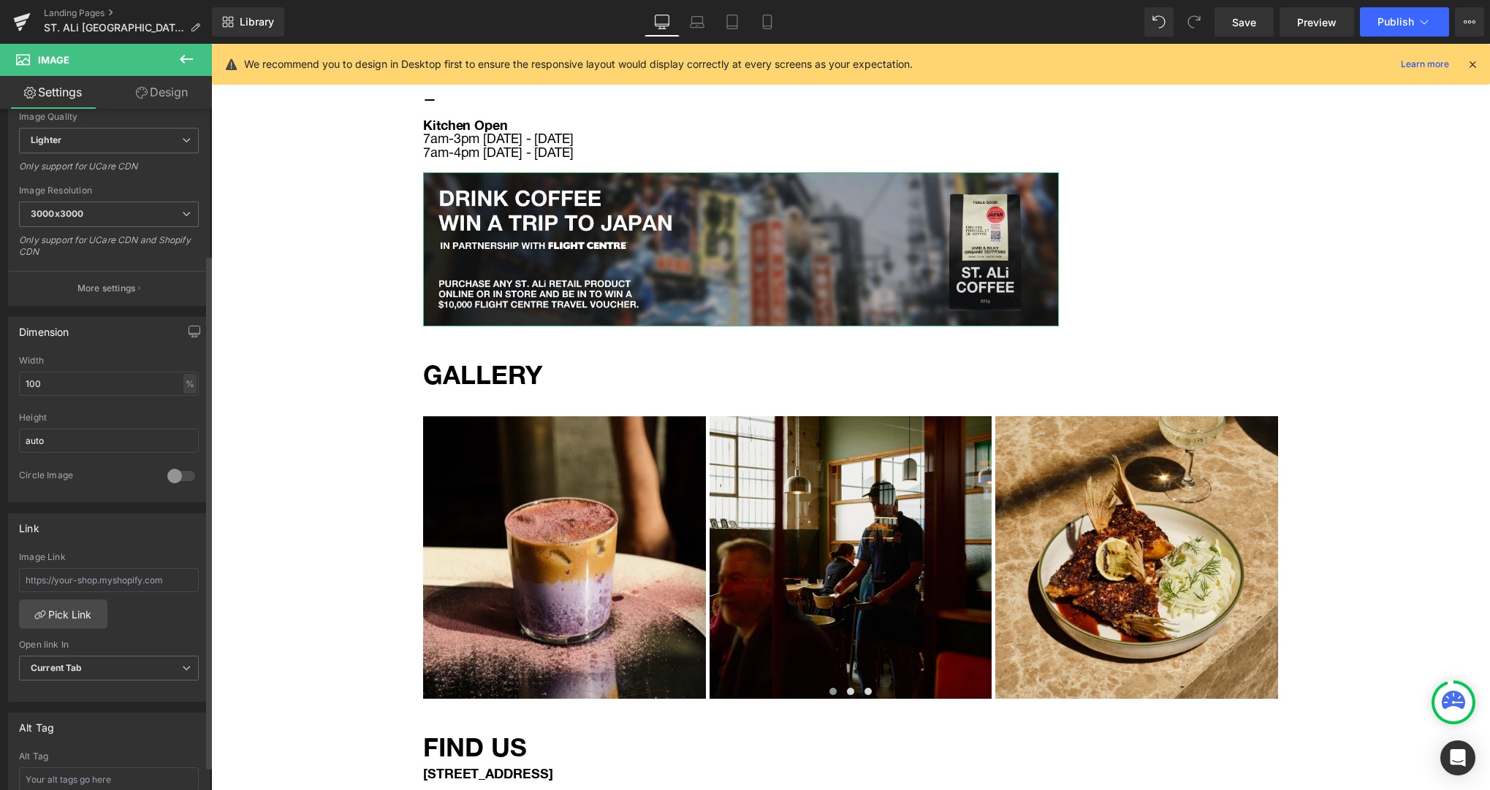
scroll to position [253, 0]
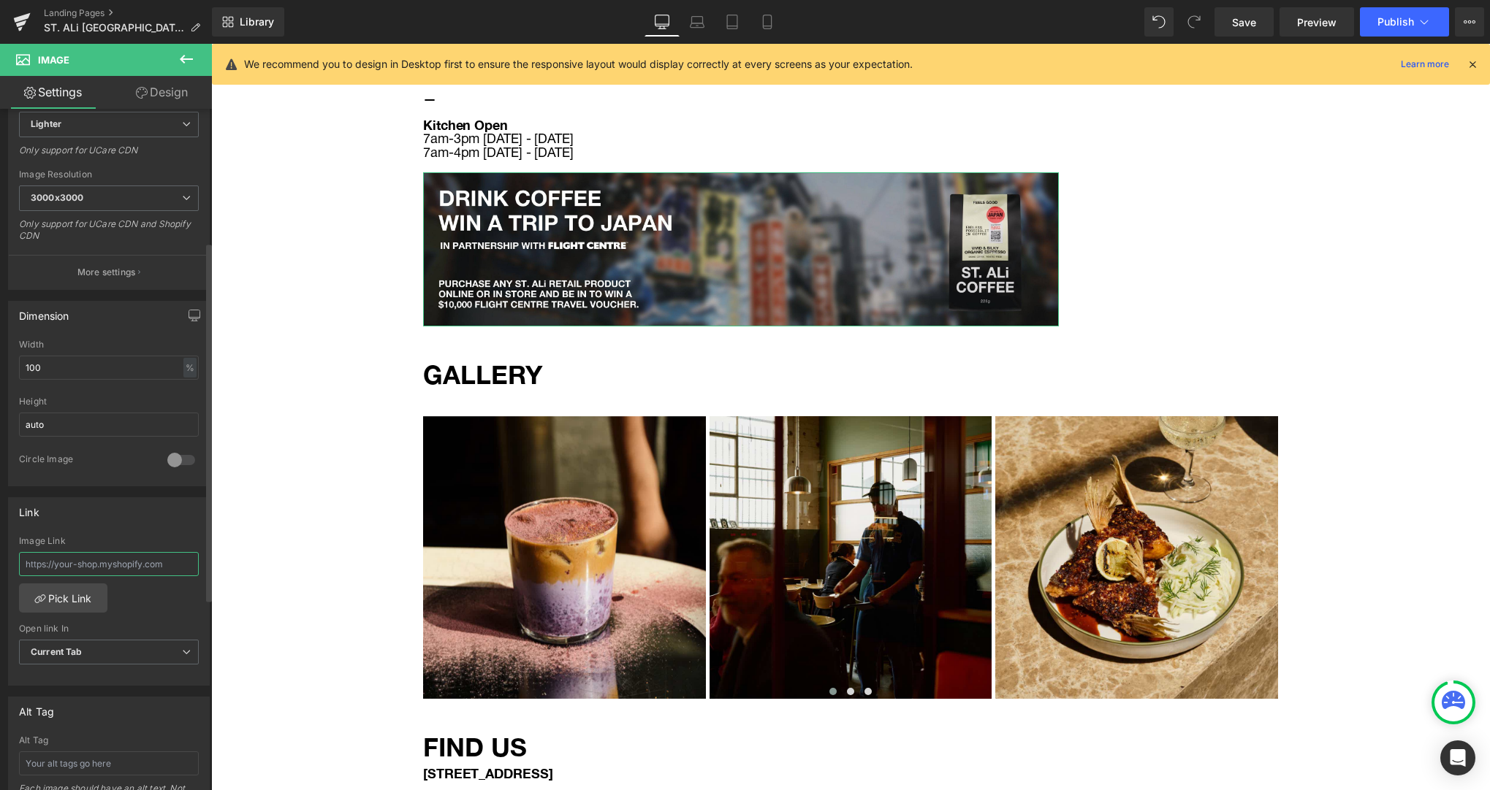
click at [108, 571] on input "text" at bounding box center [109, 564] width 180 height 24
paste input "[URL][DOMAIN_NAME]"
type input "[URL][DOMAIN_NAME]"
click at [771, 26] on icon at bounding box center [767, 26] width 8 height 0
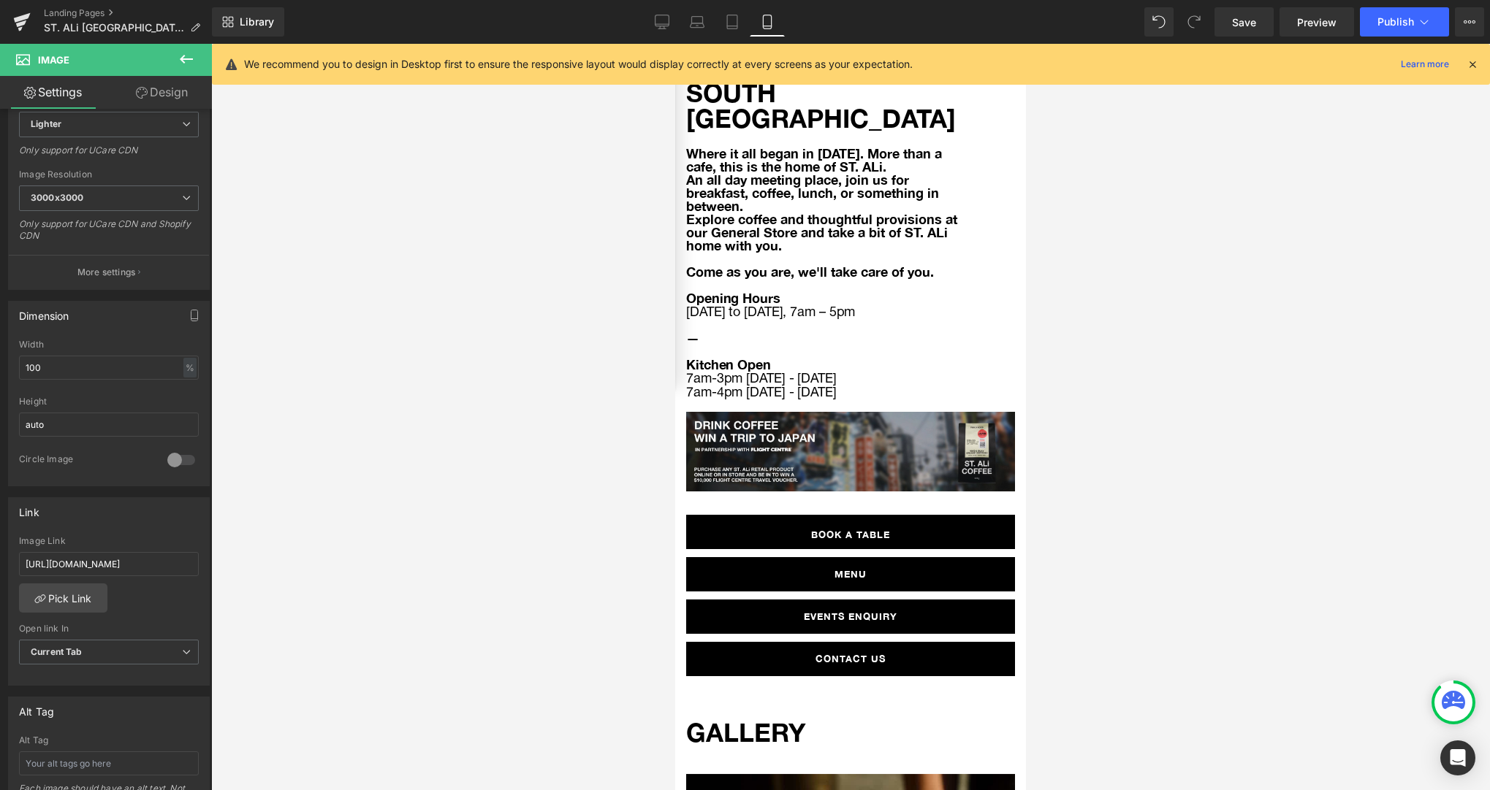
scroll to position [560, 0]
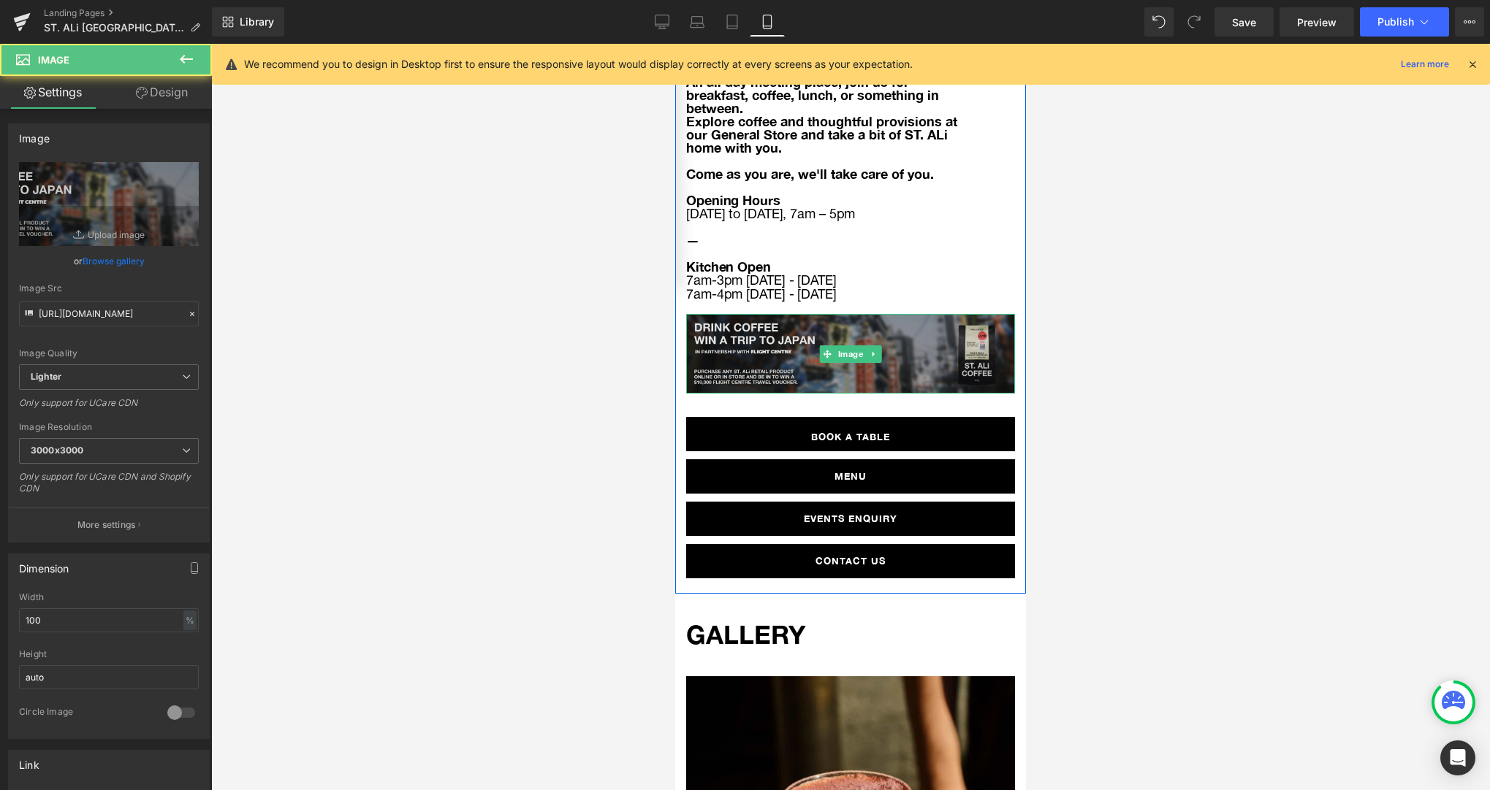
click at [787, 314] on img at bounding box center [850, 354] width 329 height 80
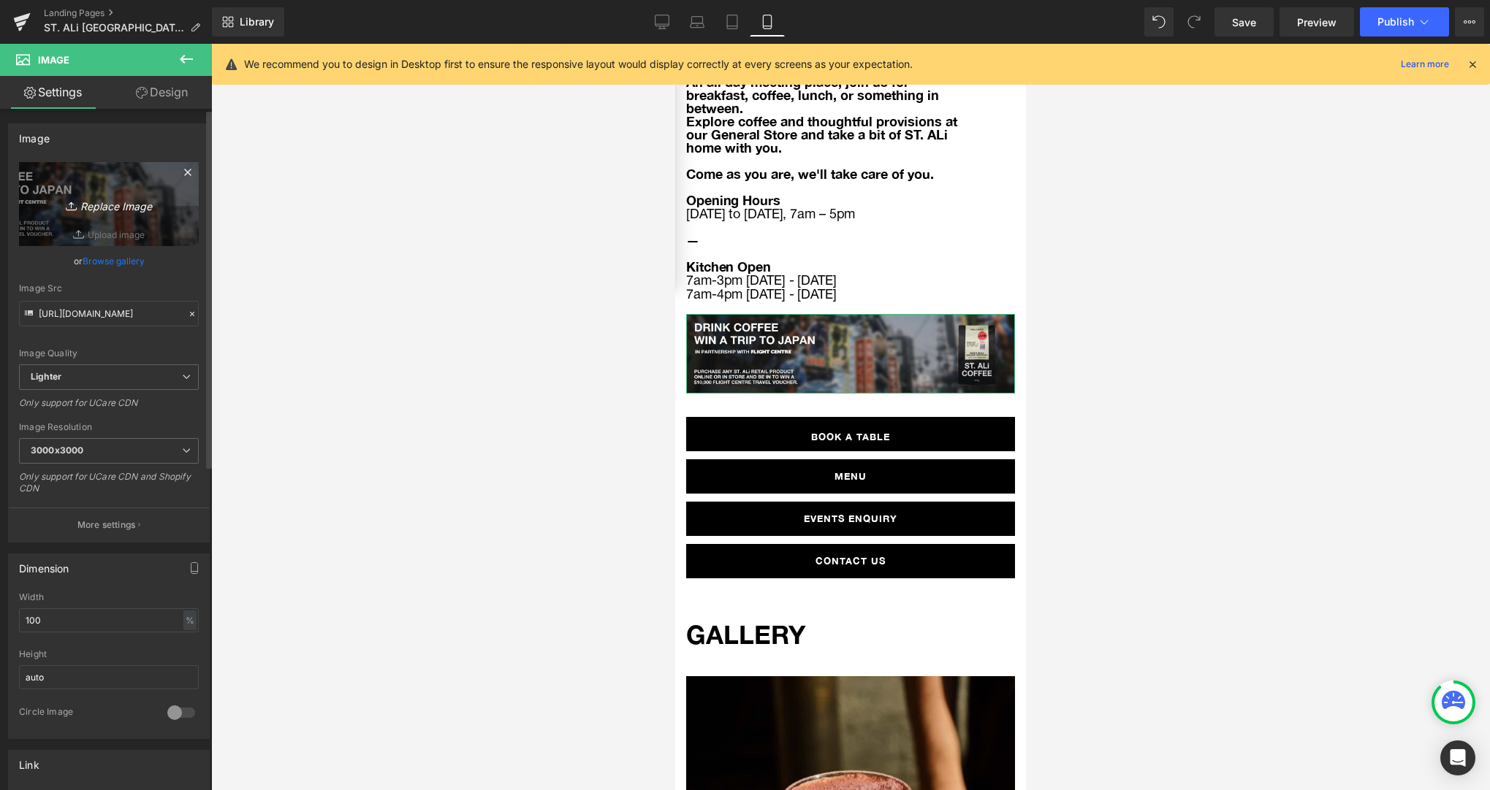
click at [110, 209] on icon "Replace Image" at bounding box center [108, 204] width 117 height 18
type input "C:\fakepath\06_Half Page Ad_FA.pdf (6).png"
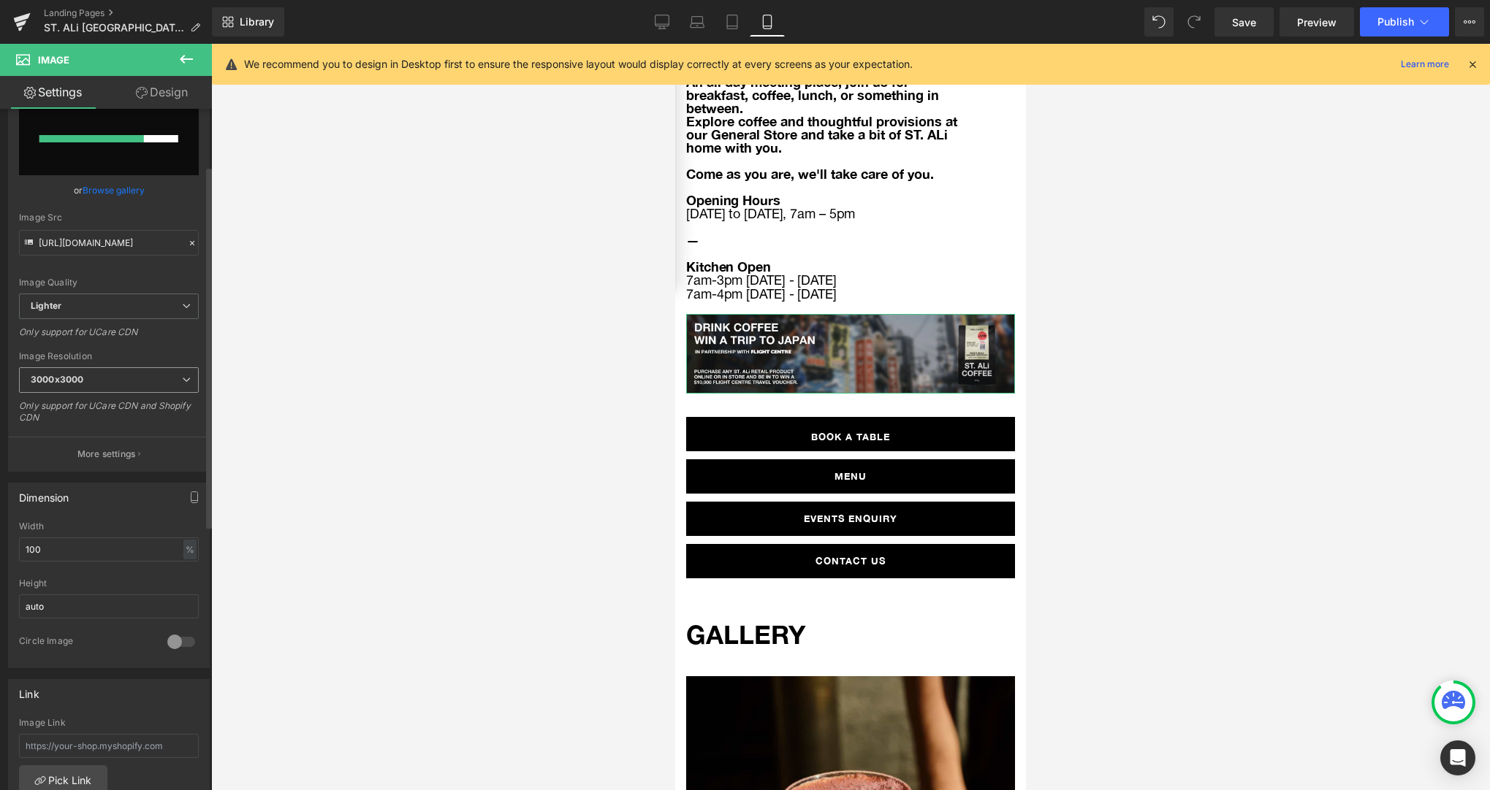
scroll to position [0, 0]
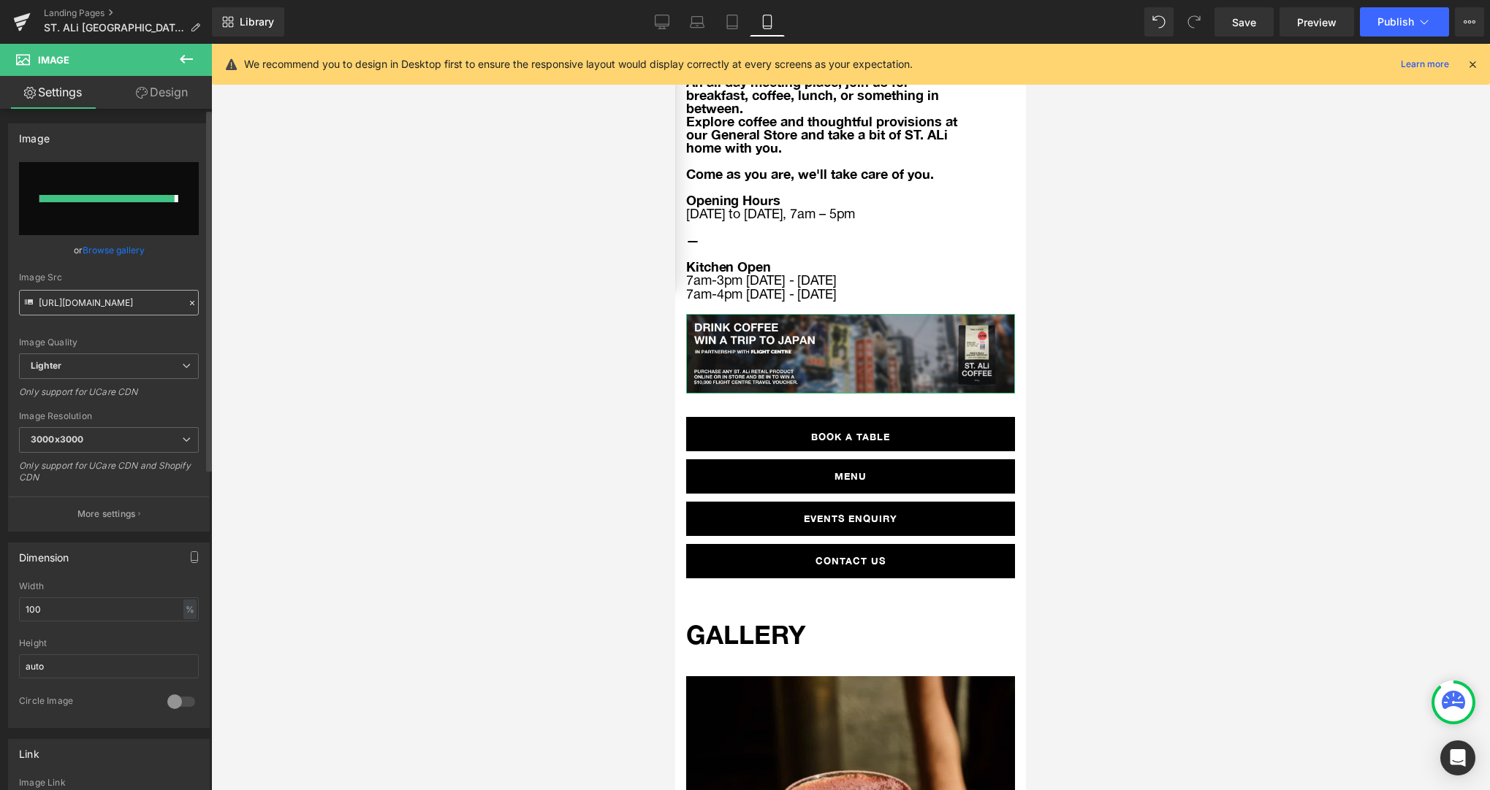
type input "[URL][DOMAIN_NAME]"
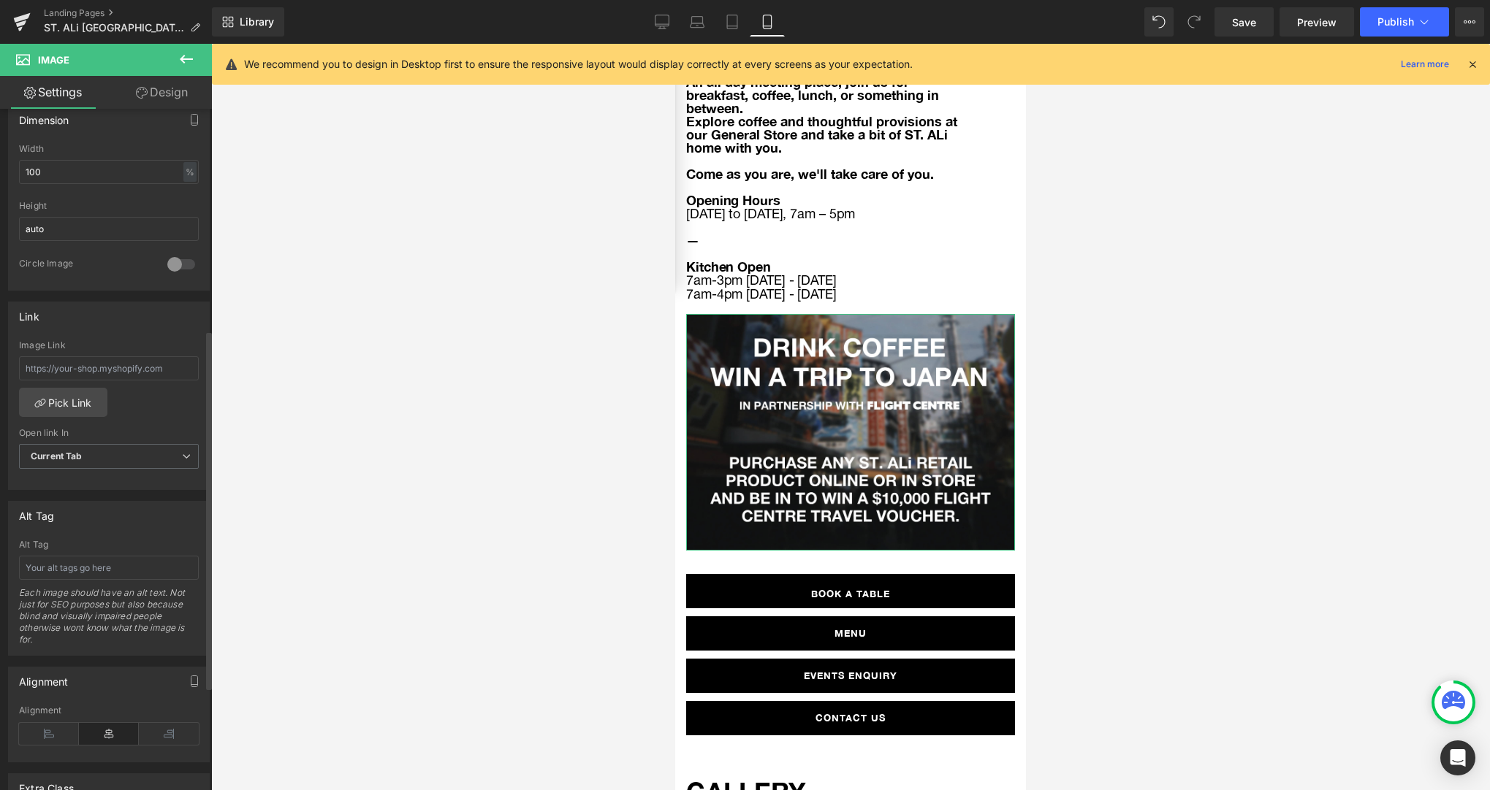
scroll to position [385, 0]
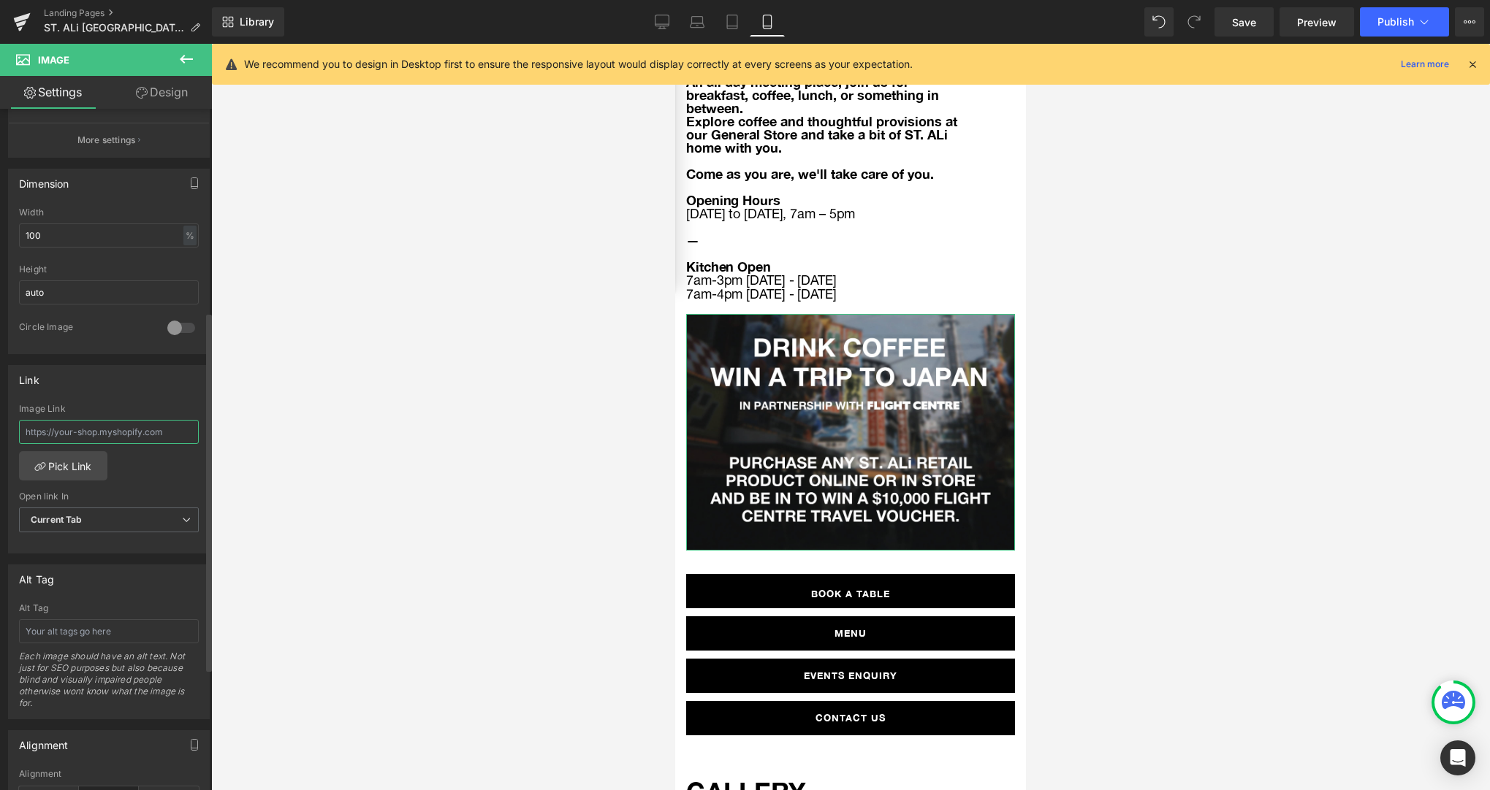
click at [102, 438] on input "text" at bounding box center [109, 432] width 180 height 24
paste input "[URL][DOMAIN_NAME]"
type input "[URL][DOMAIN_NAME]"
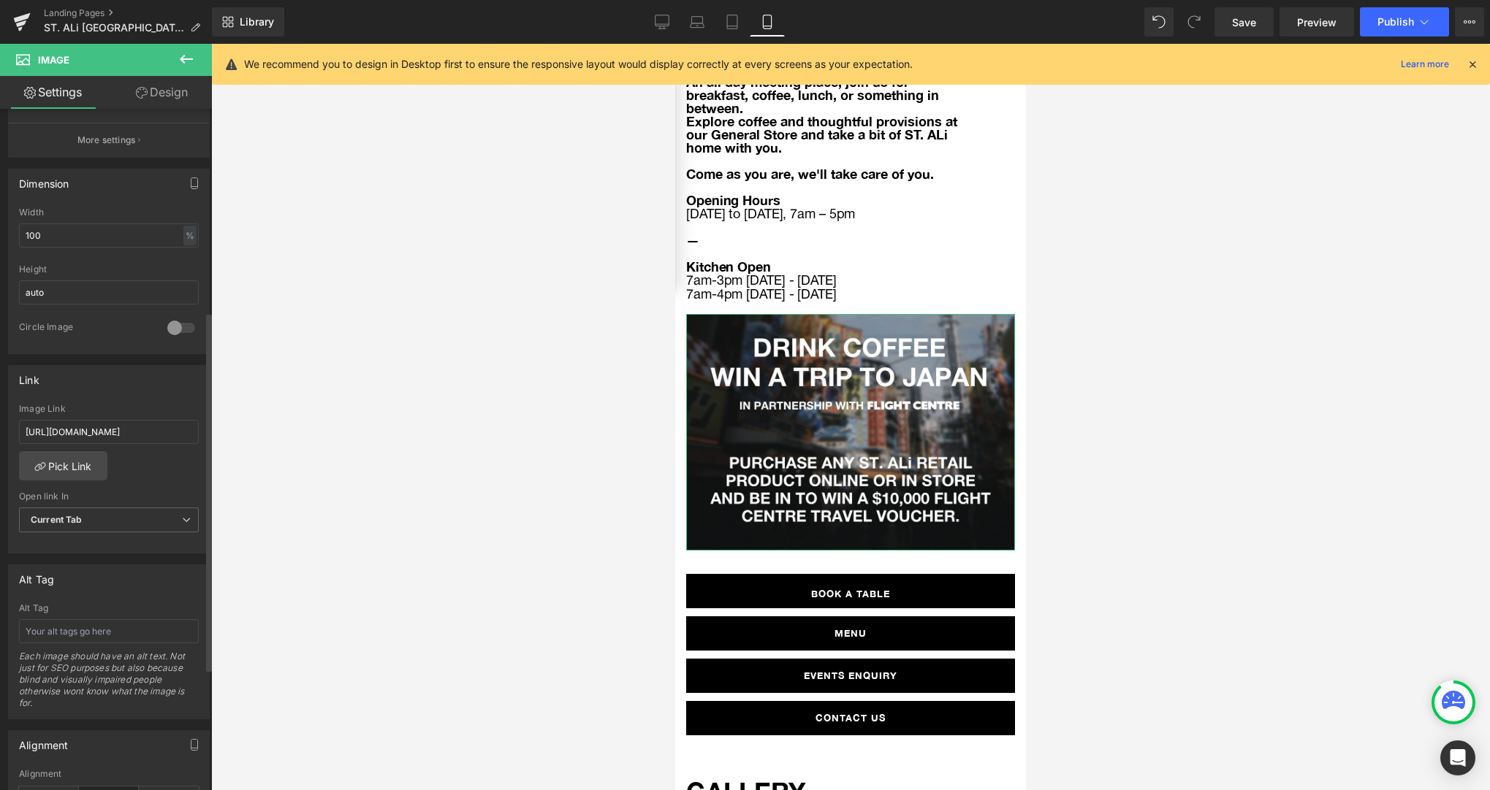
click at [171, 560] on div "Alt Tag Alt Tag Each image should have an alt text. Not just for SEO purposes b…" at bounding box center [109, 637] width 218 height 166
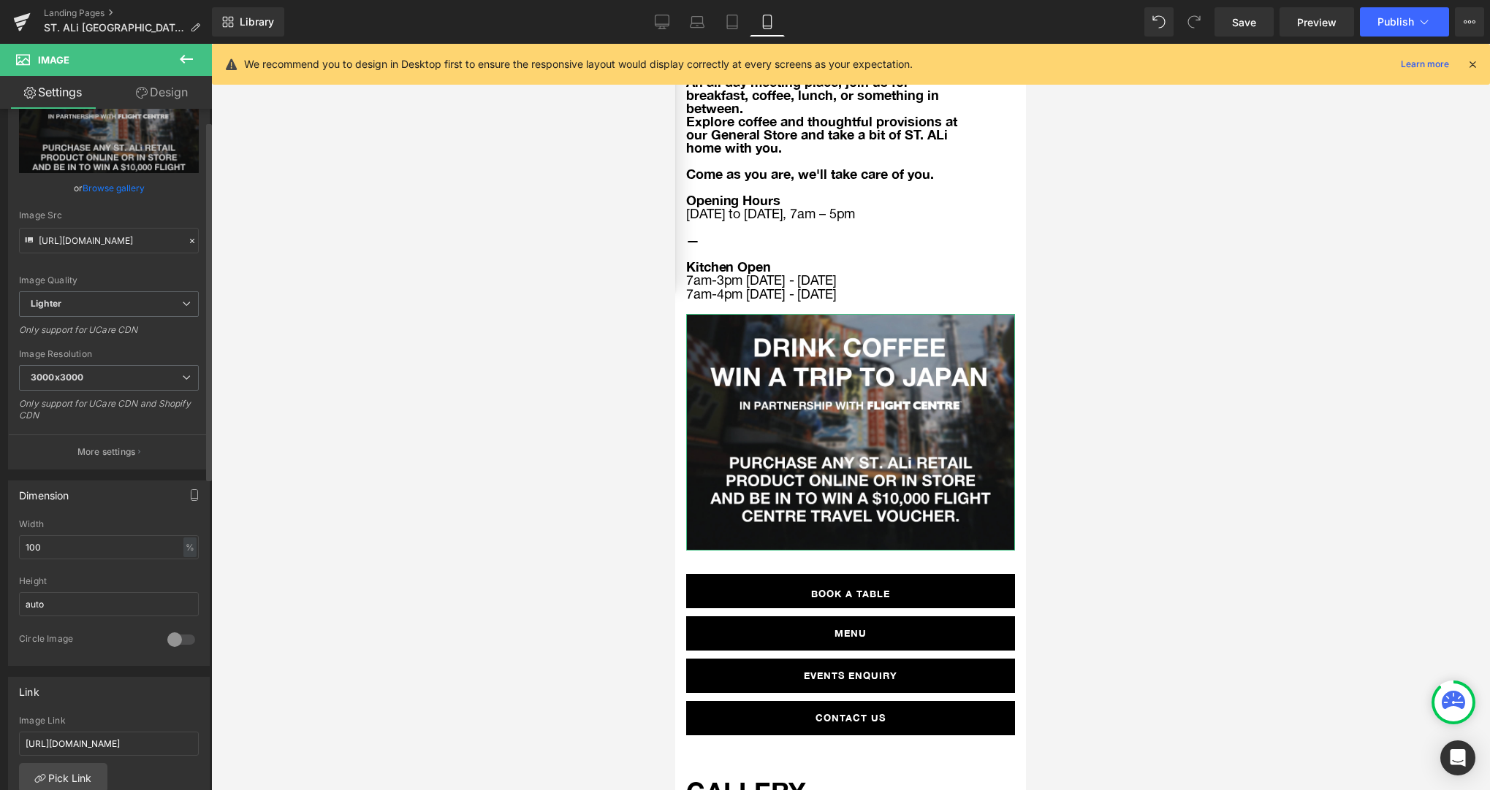
scroll to position [142, 0]
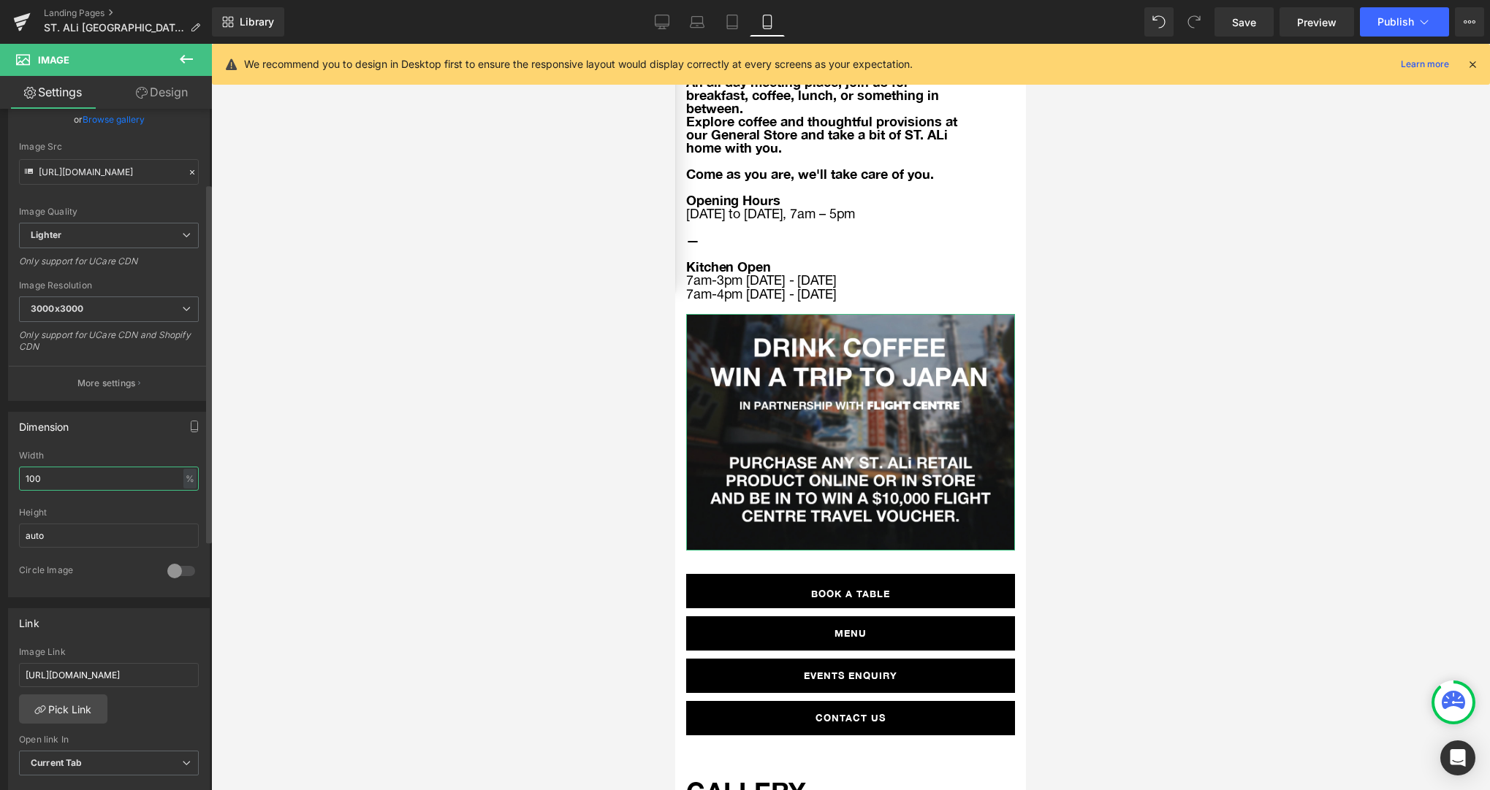
click at [94, 477] on input "100" at bounding box center [109, 479] width 180 height 24
click at [1414, 18] on button "Publish" at bounding box center [1404, 21] width 89 height 29
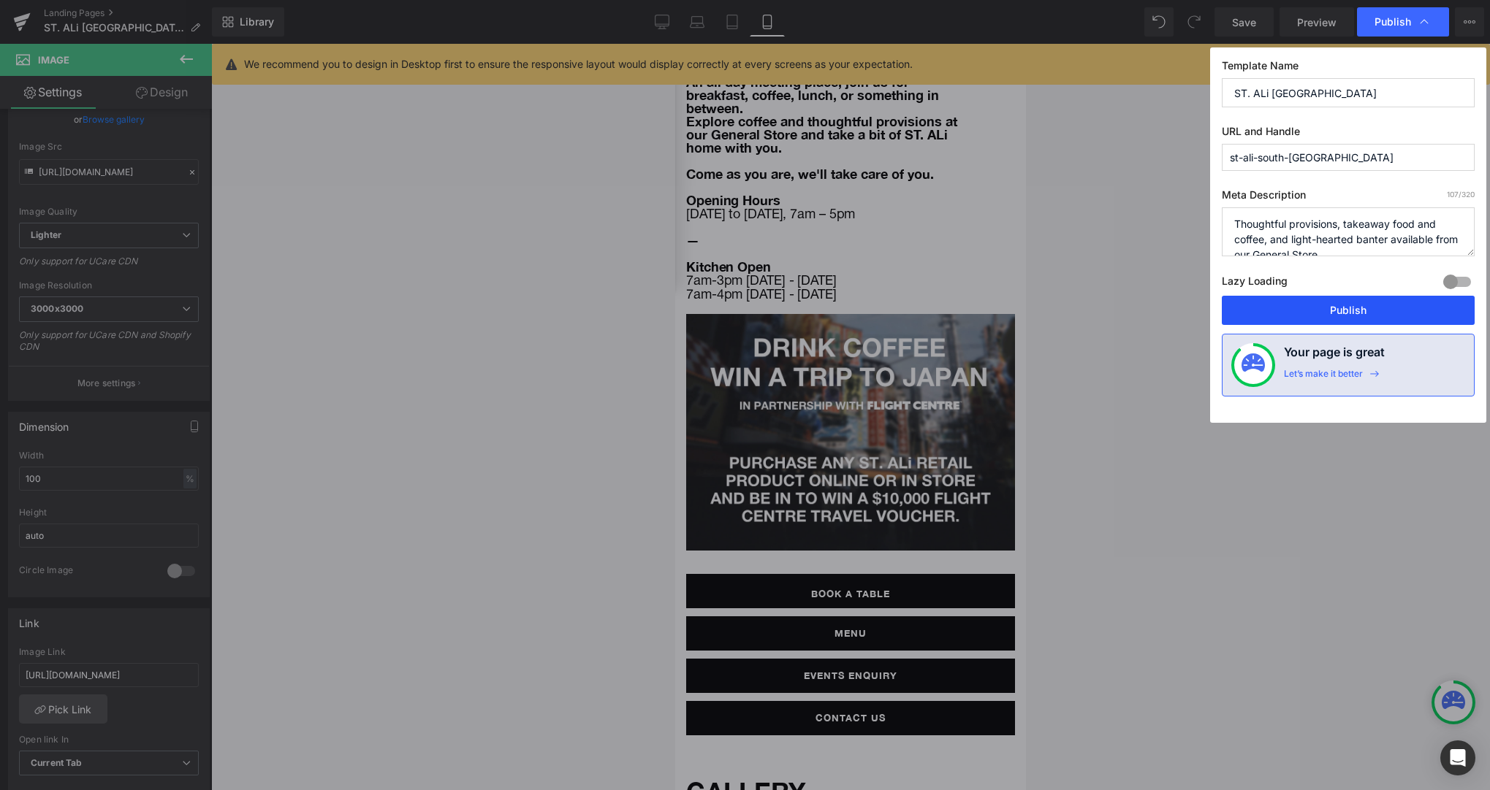
click at [1349, 316] on button "Publish" at bounding box center [1347, 310] width 253 height 29
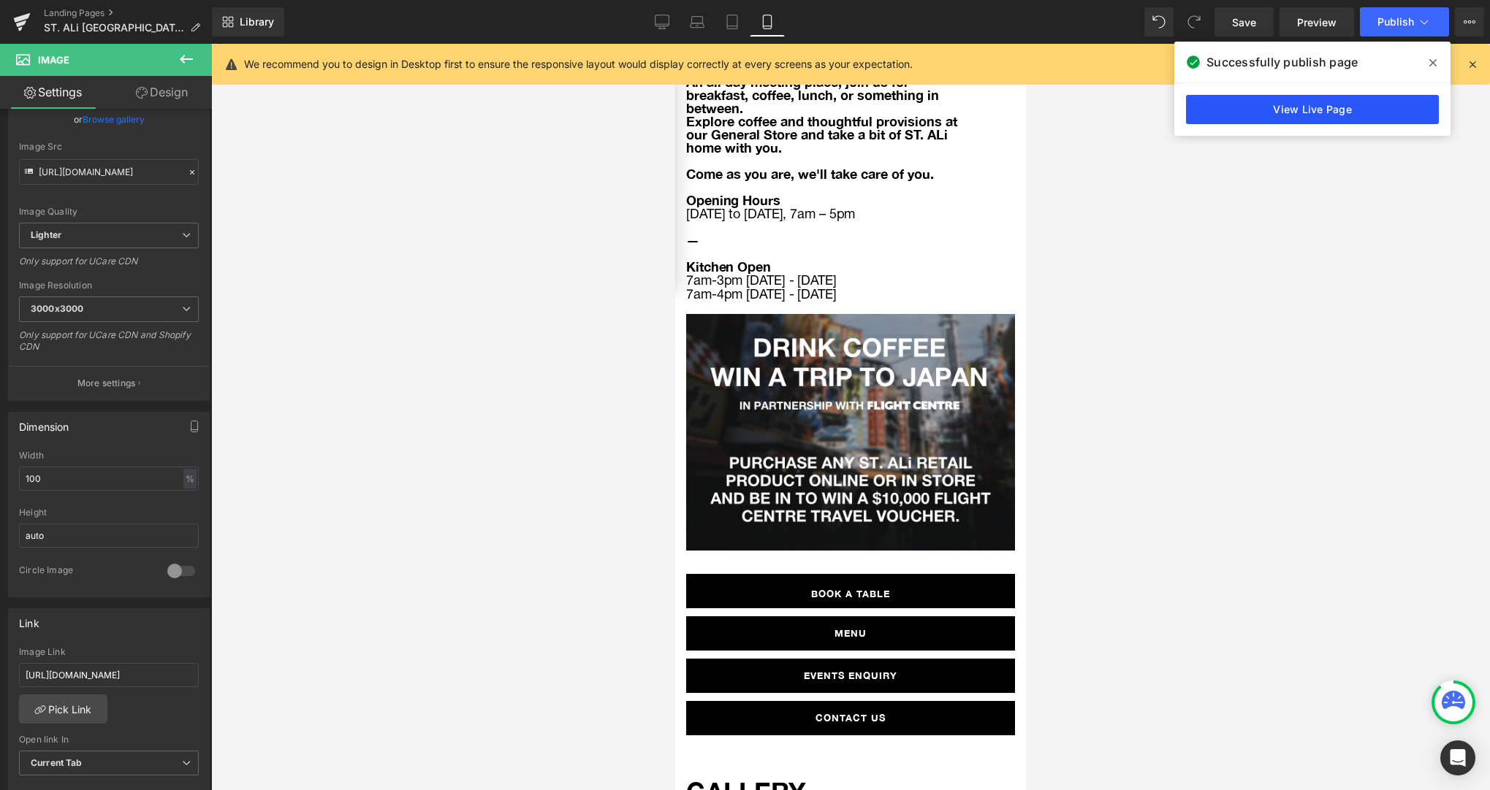
click at [1281, 111] on link "View Live Page" at bounding box center [1312, 109] width 253 height 29
